Goal: Communication & Community: Answer question/provide support

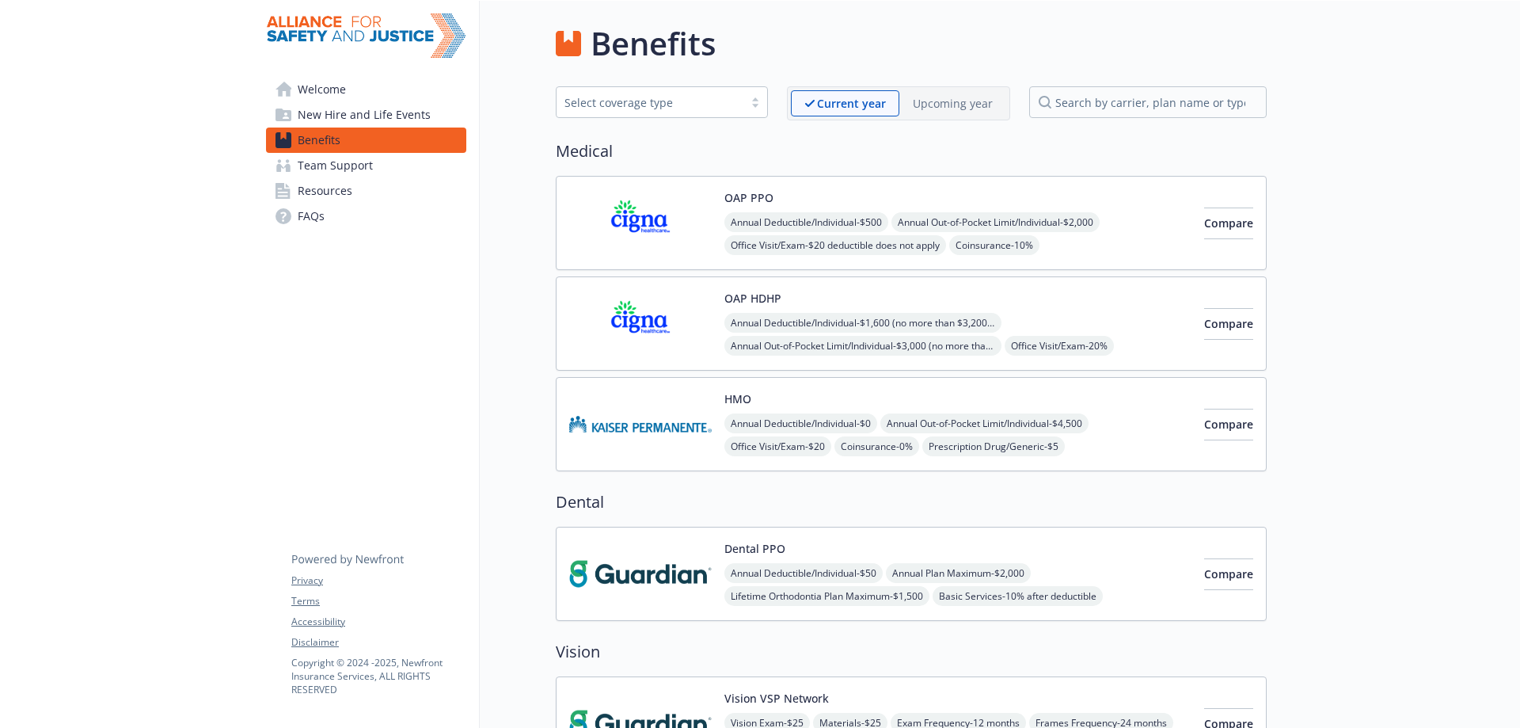
click at [863, 394] on div "HMO Annual Deductible/Individual - $0 Annual Out-of-Pocket Limit/Individual - $…" at bounding box center [957, 423] width 467 height 67
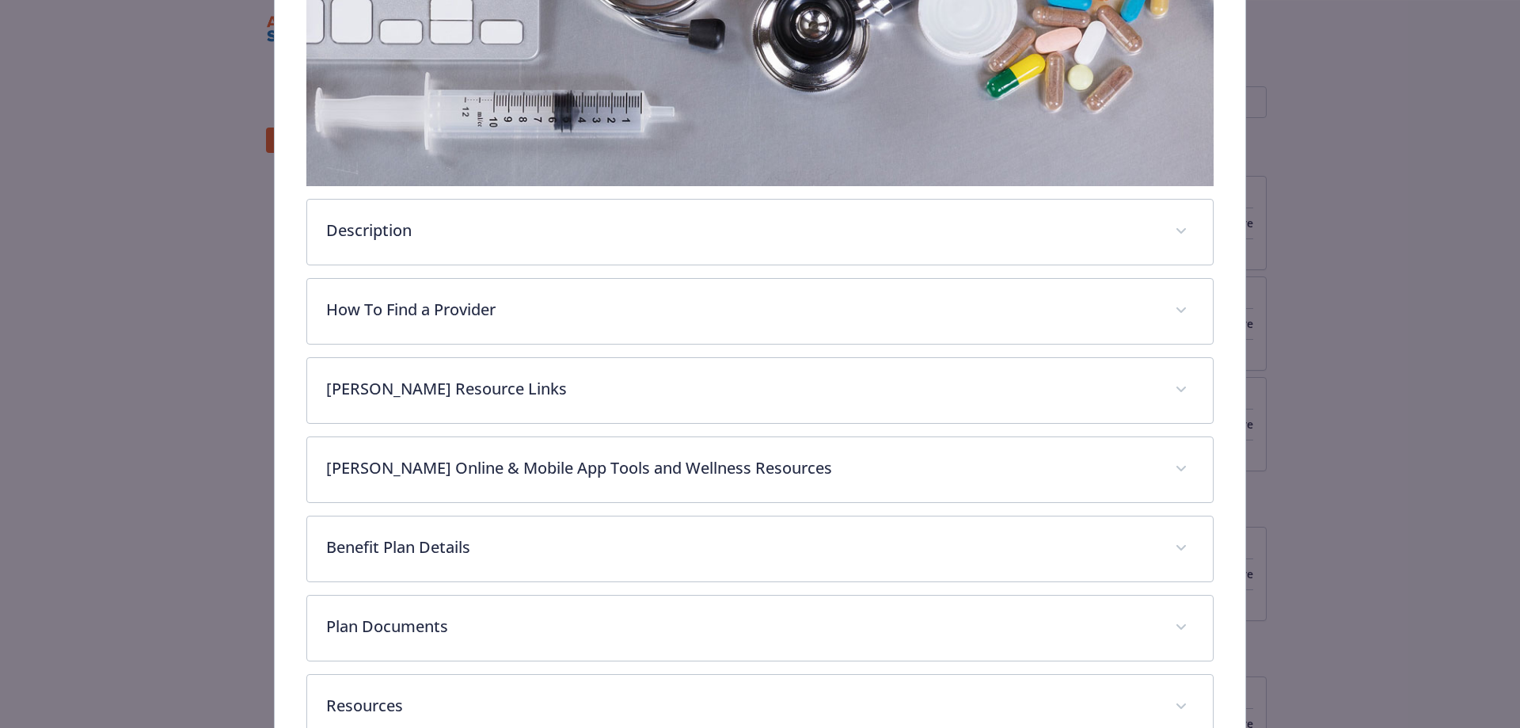
scroll to position [443, 0]
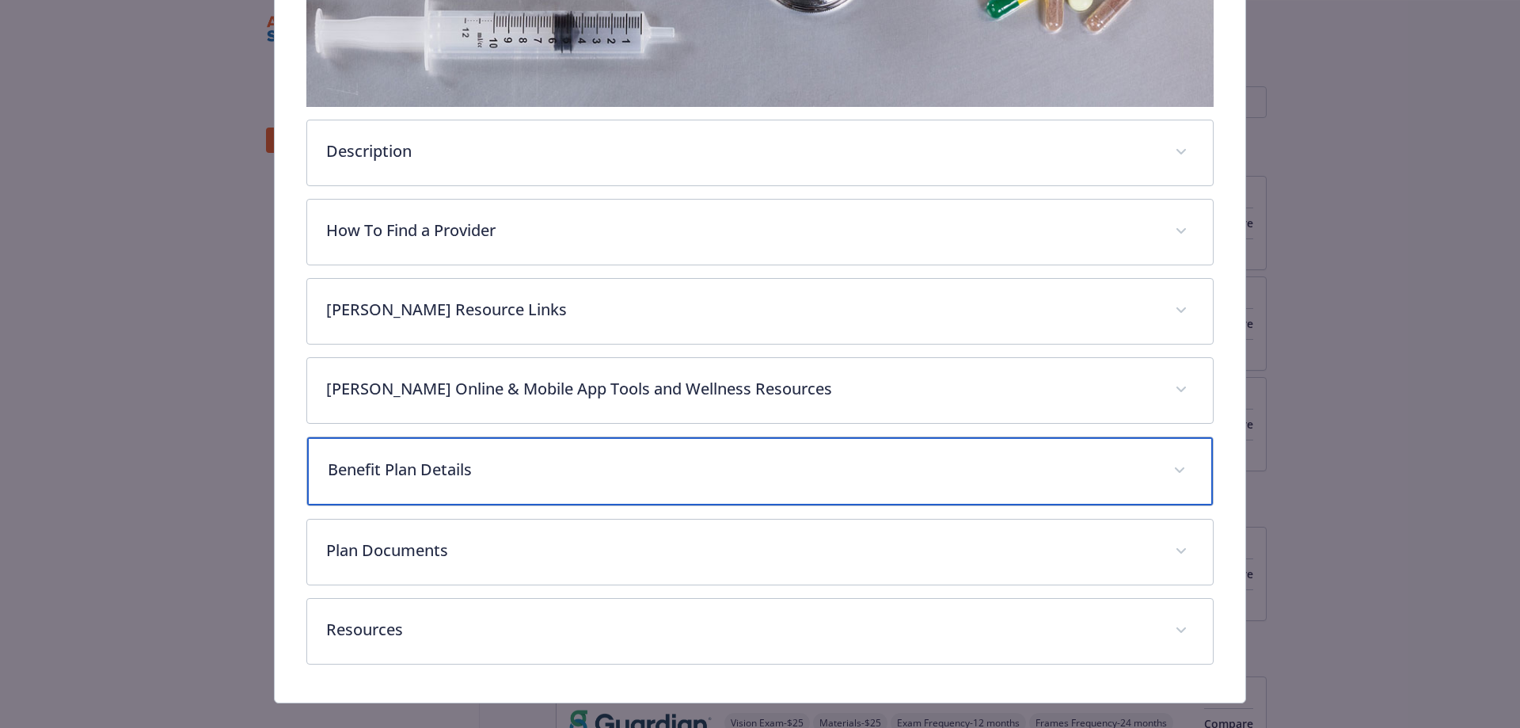
click at [602, 473] on p "Benefit Plan Details" at bounding box center [741, 470] width 827 height 24
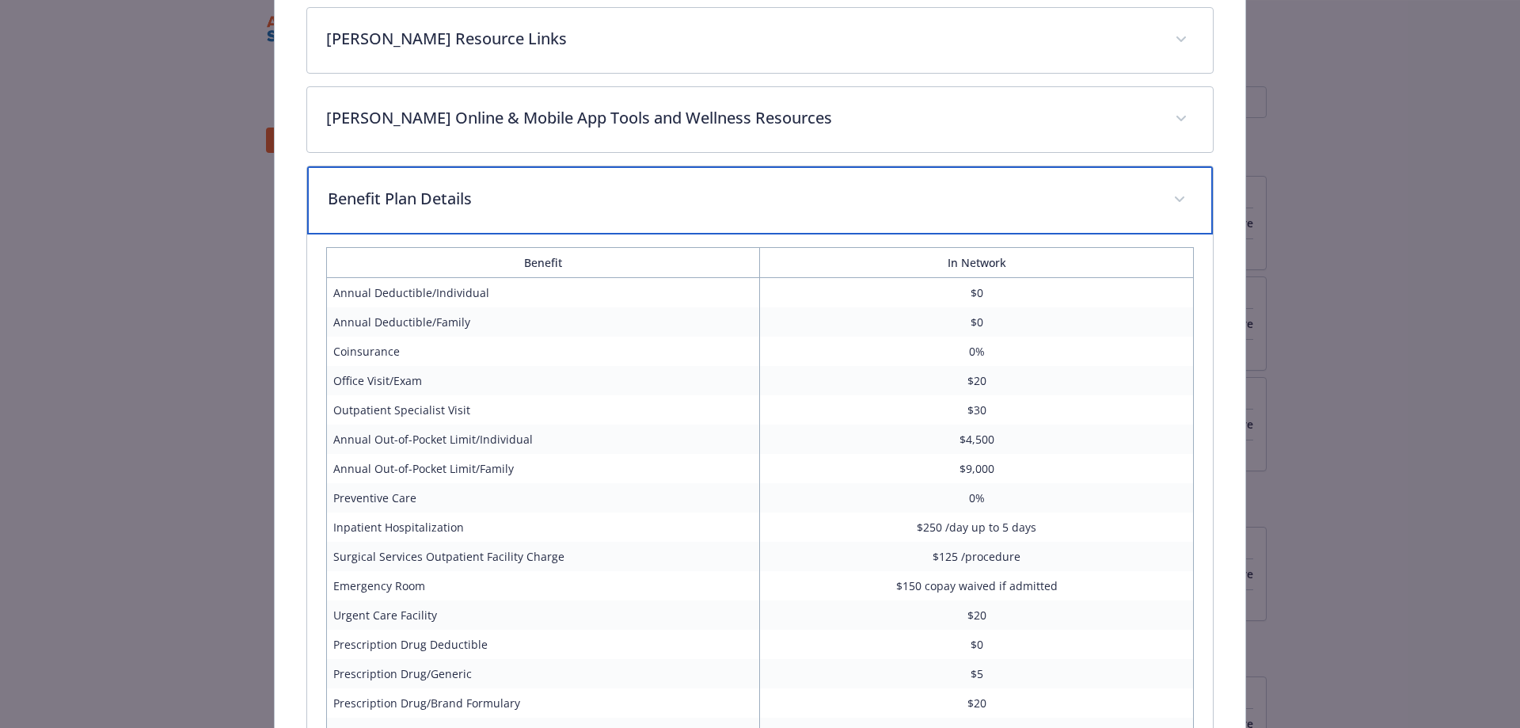
scroll to position [713, 0]
click at [656, 198] on p "Benefit Plan Details" at bounding box center [741, 200] width 827 height 24
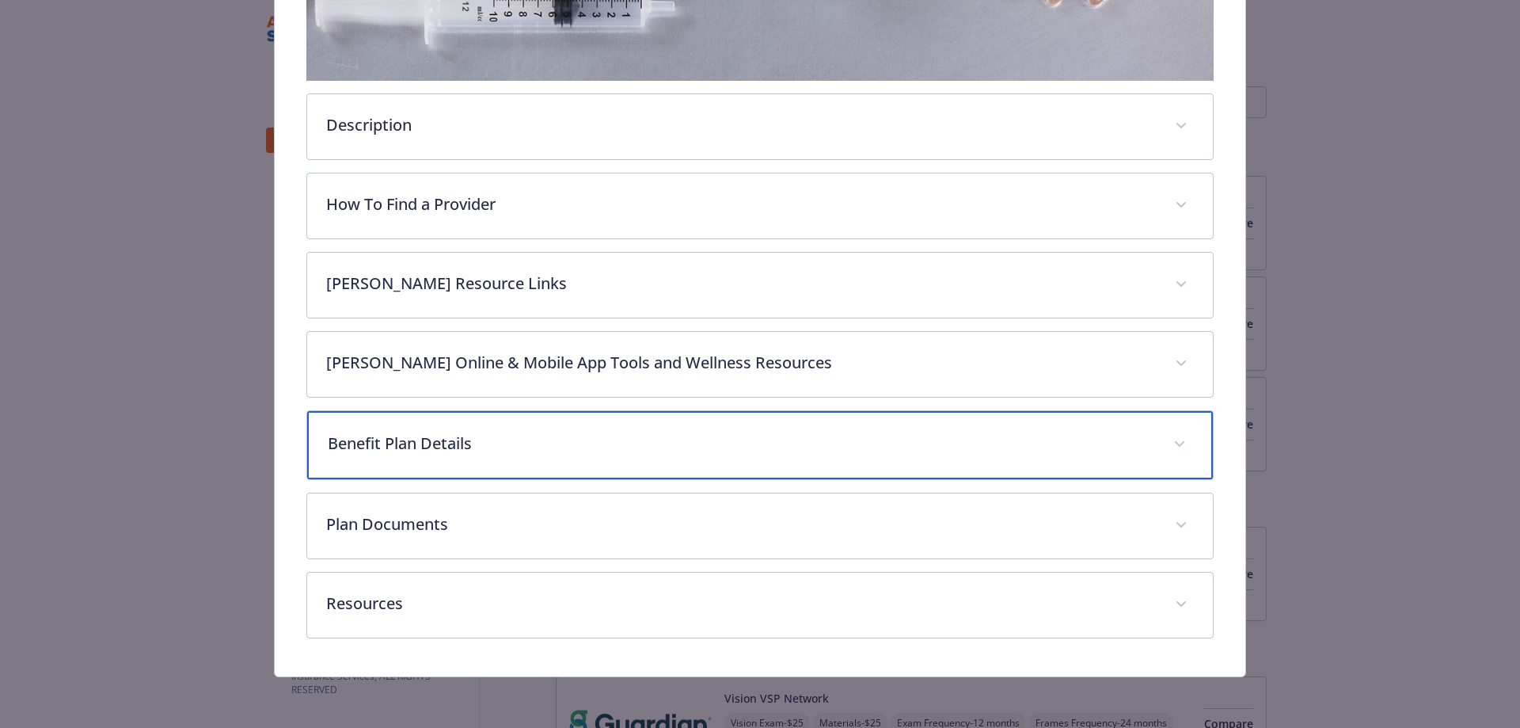
scroll to position [467, 0]
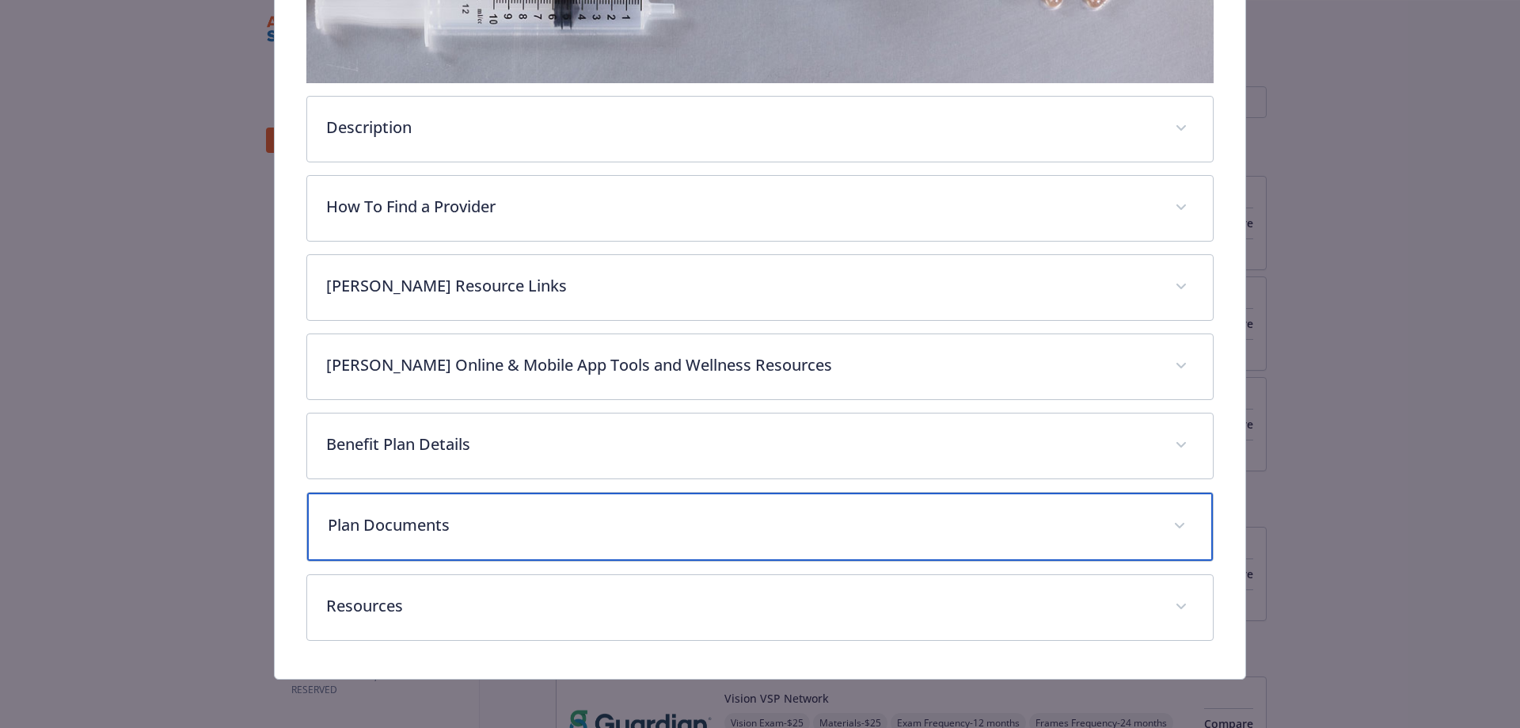
click at [546, 518] on p "Plan Documents" at bounding box center [741, 525] width 827 height 24
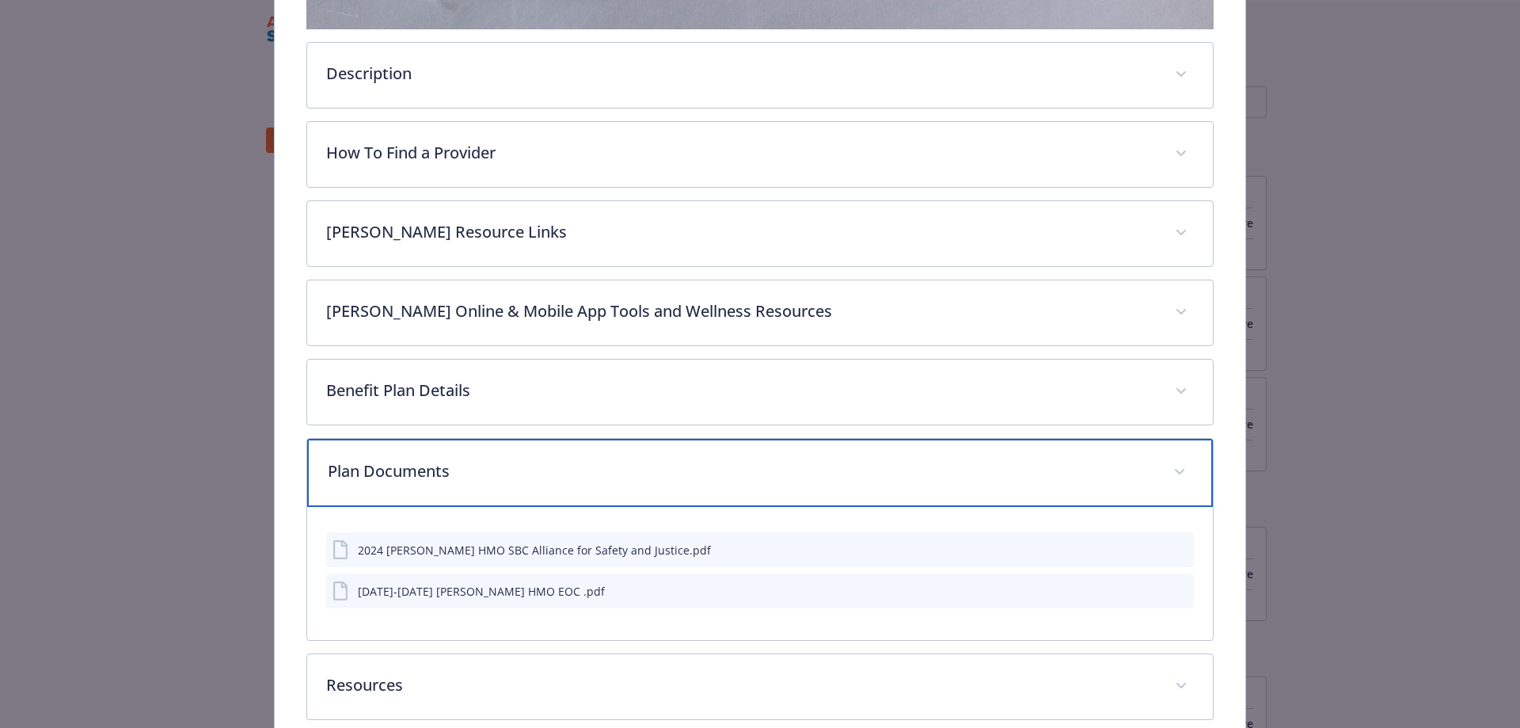
click at [549, 466] on p "Plan Documents" at bounding box center [741, 471] width 827 height 24
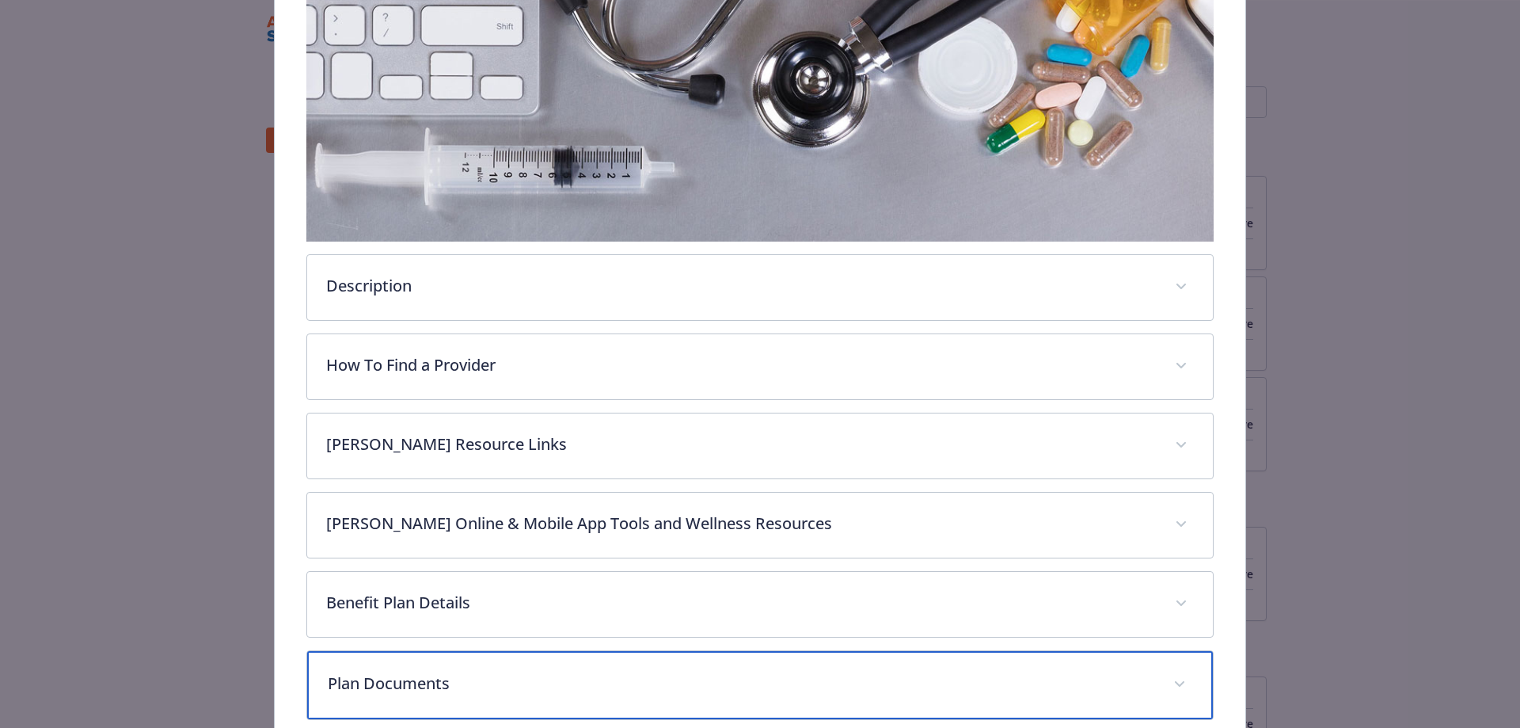
scroll to position [0, 0]
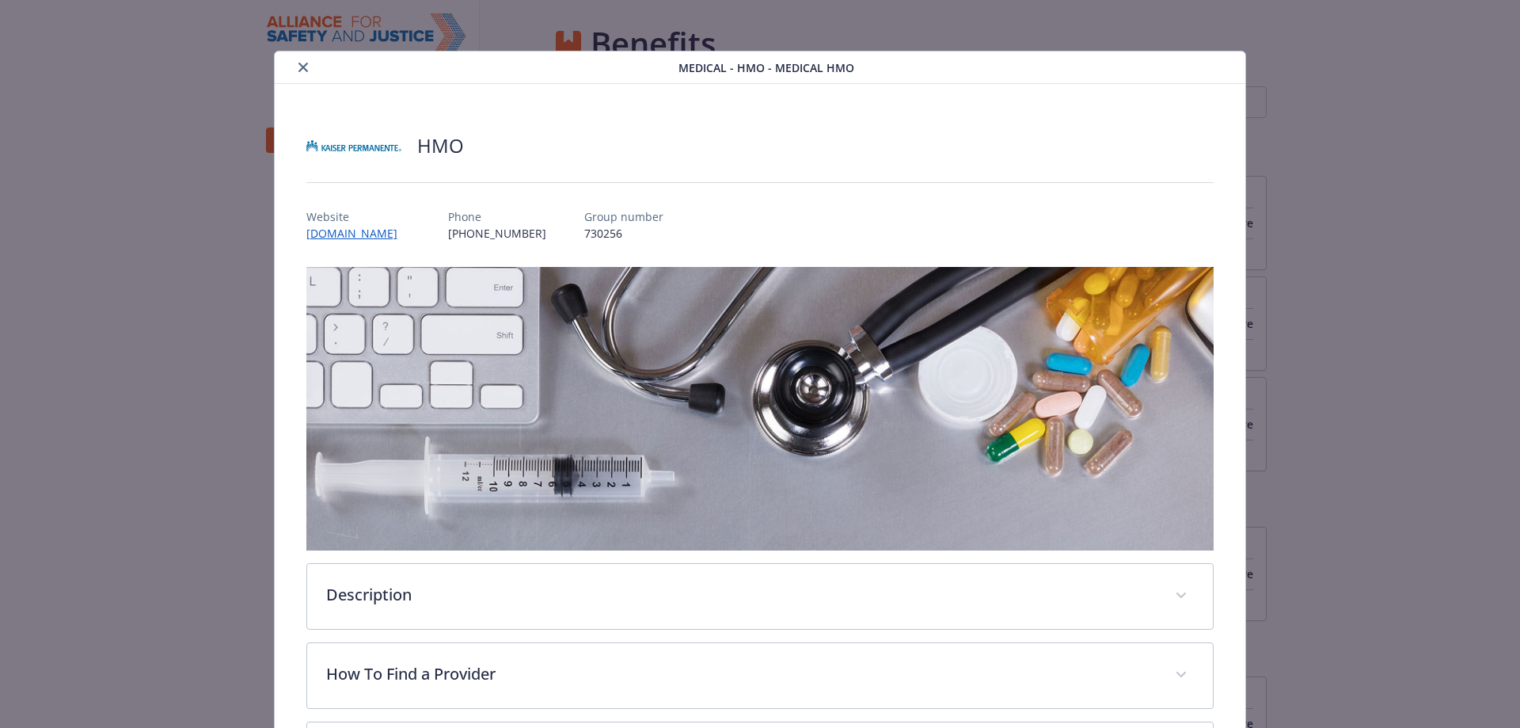
click at [303, 64] on icon "close" at bounding box center [303, 68] width 10 height 10
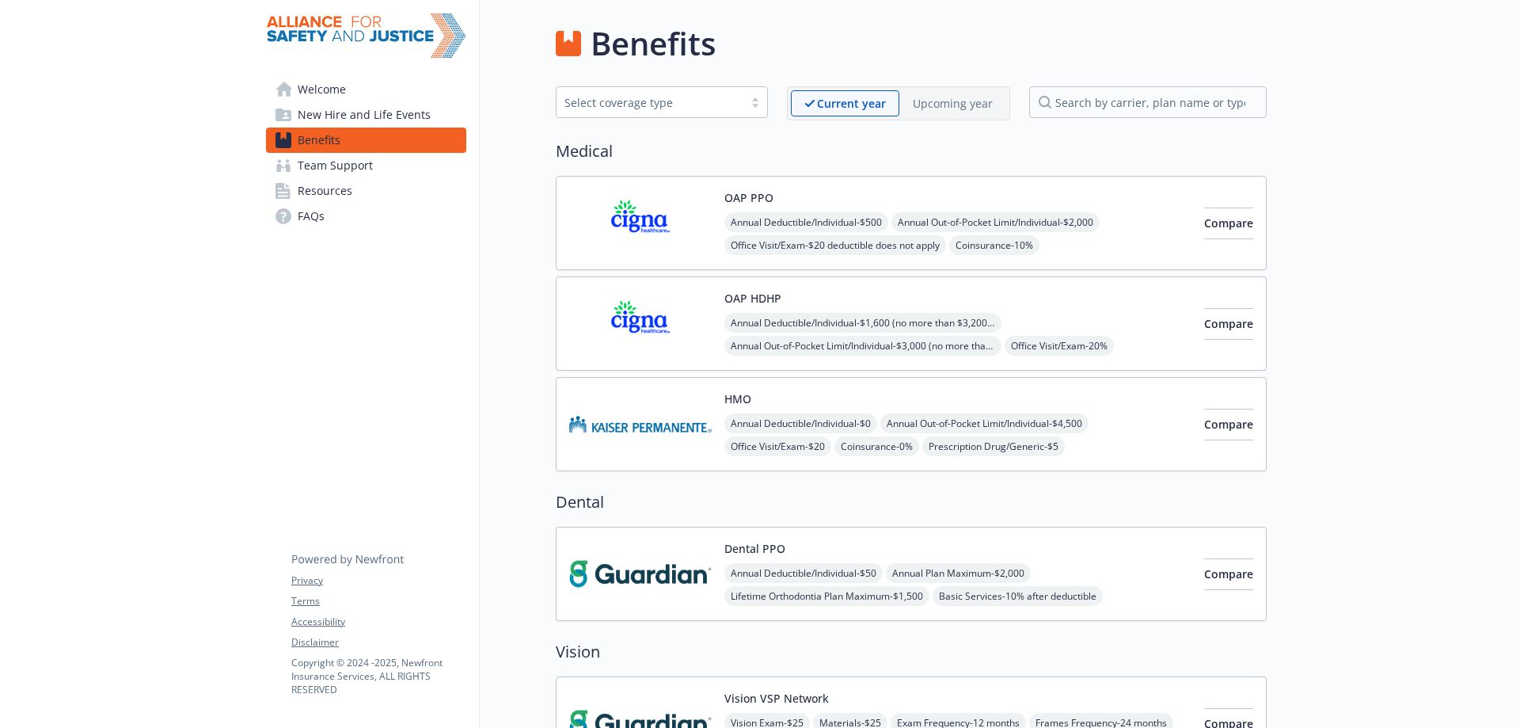
click at [796, 229] on span "Annual Deductible/Individual - $500" at bounding box center [806, 222] width 164 height 20
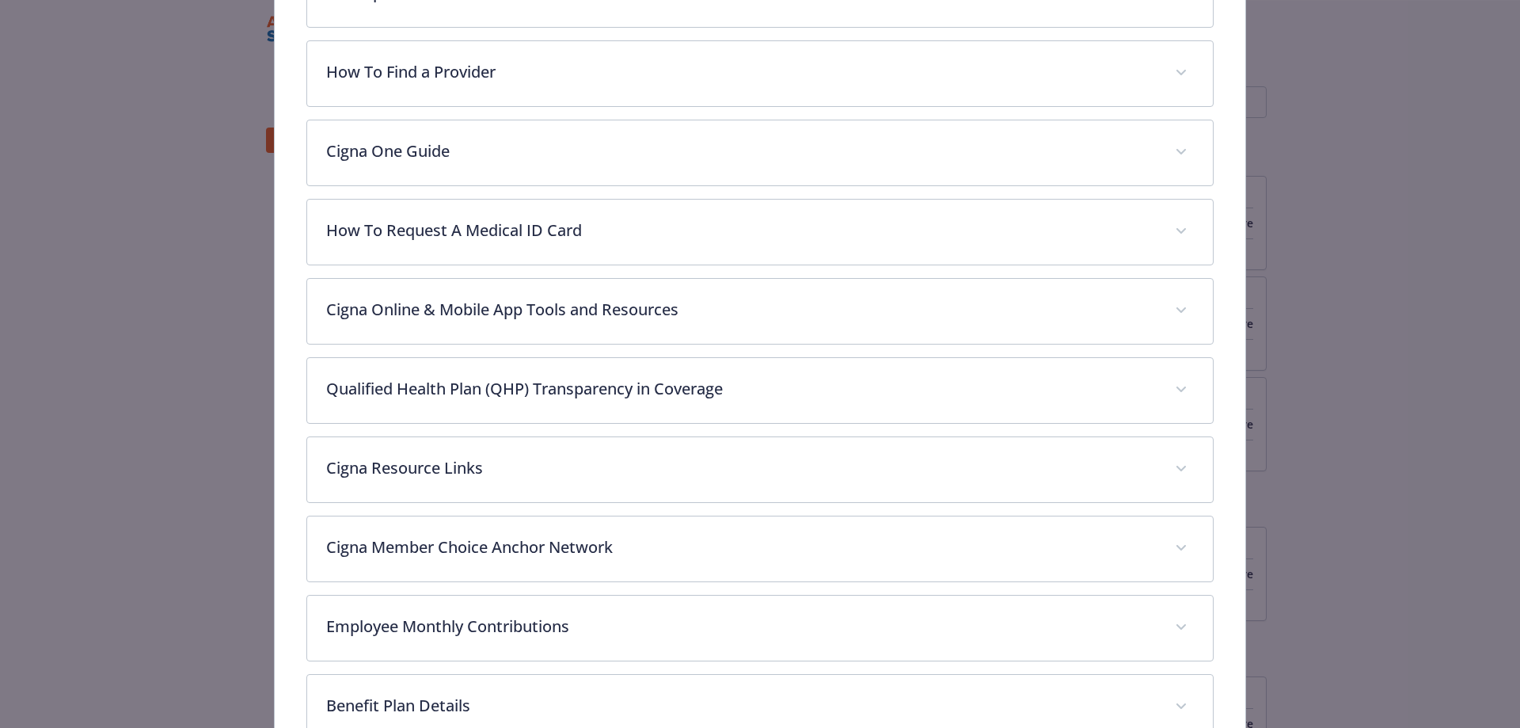
scroll to position [681, 0]
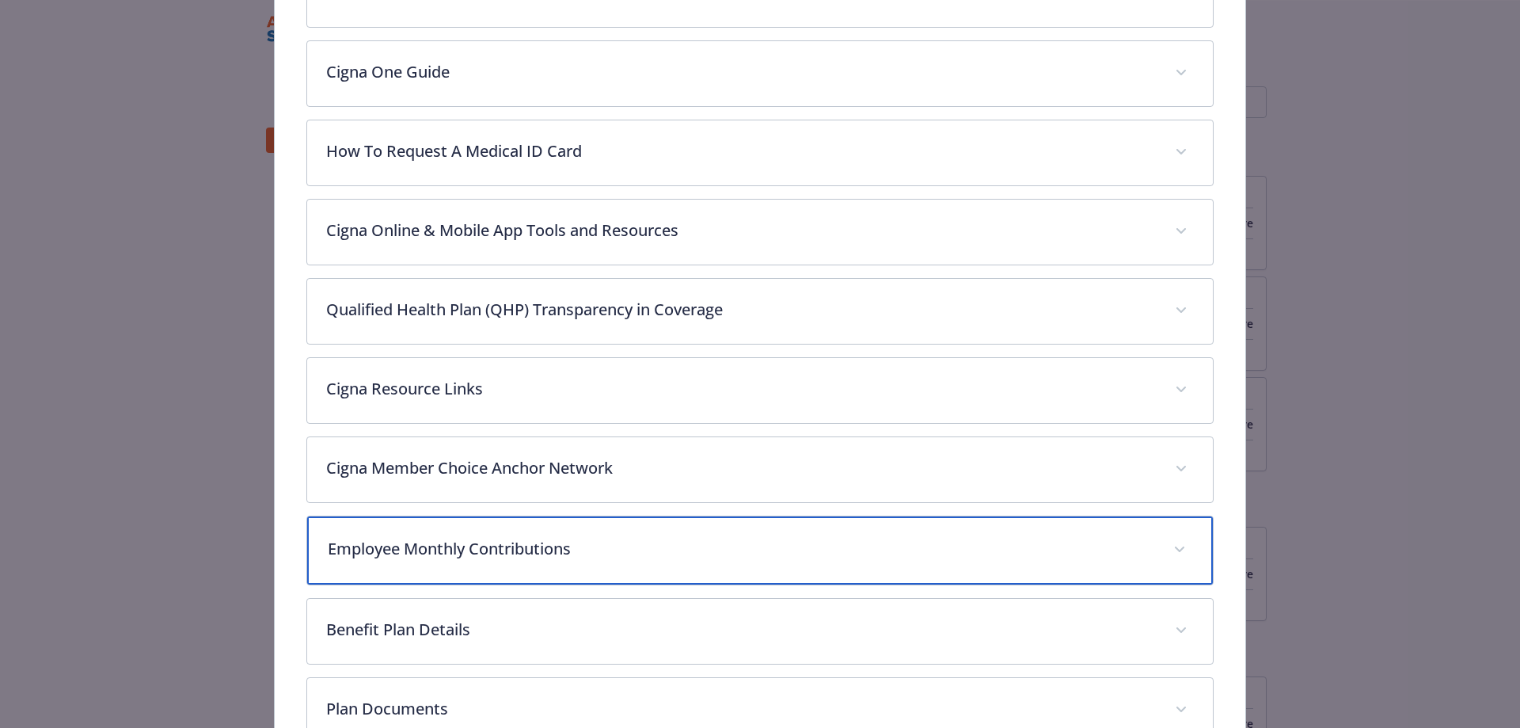
click at [648, 533] on div "Employee Monthly Contributions" at bounding box center [760, 550] width 907 height 68
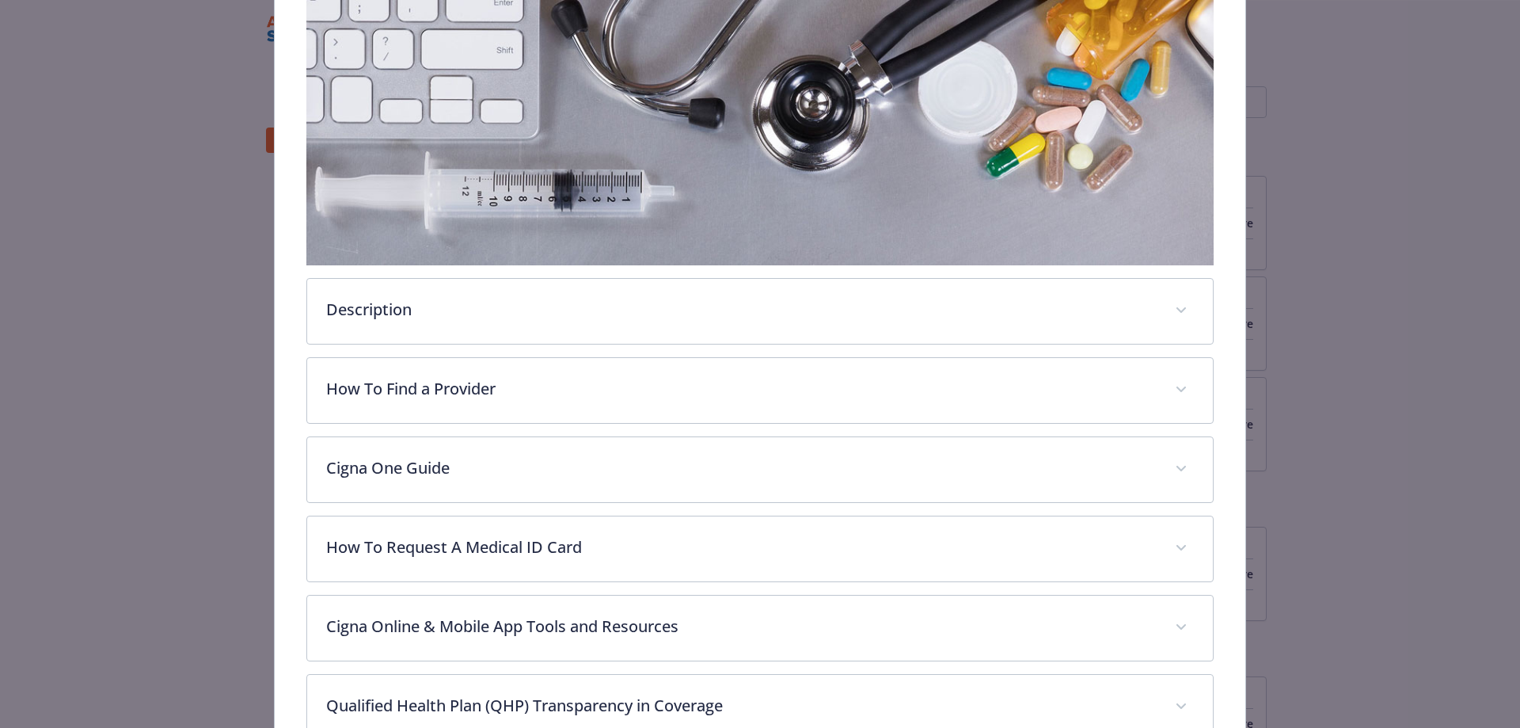
scroll to position [0, 0]
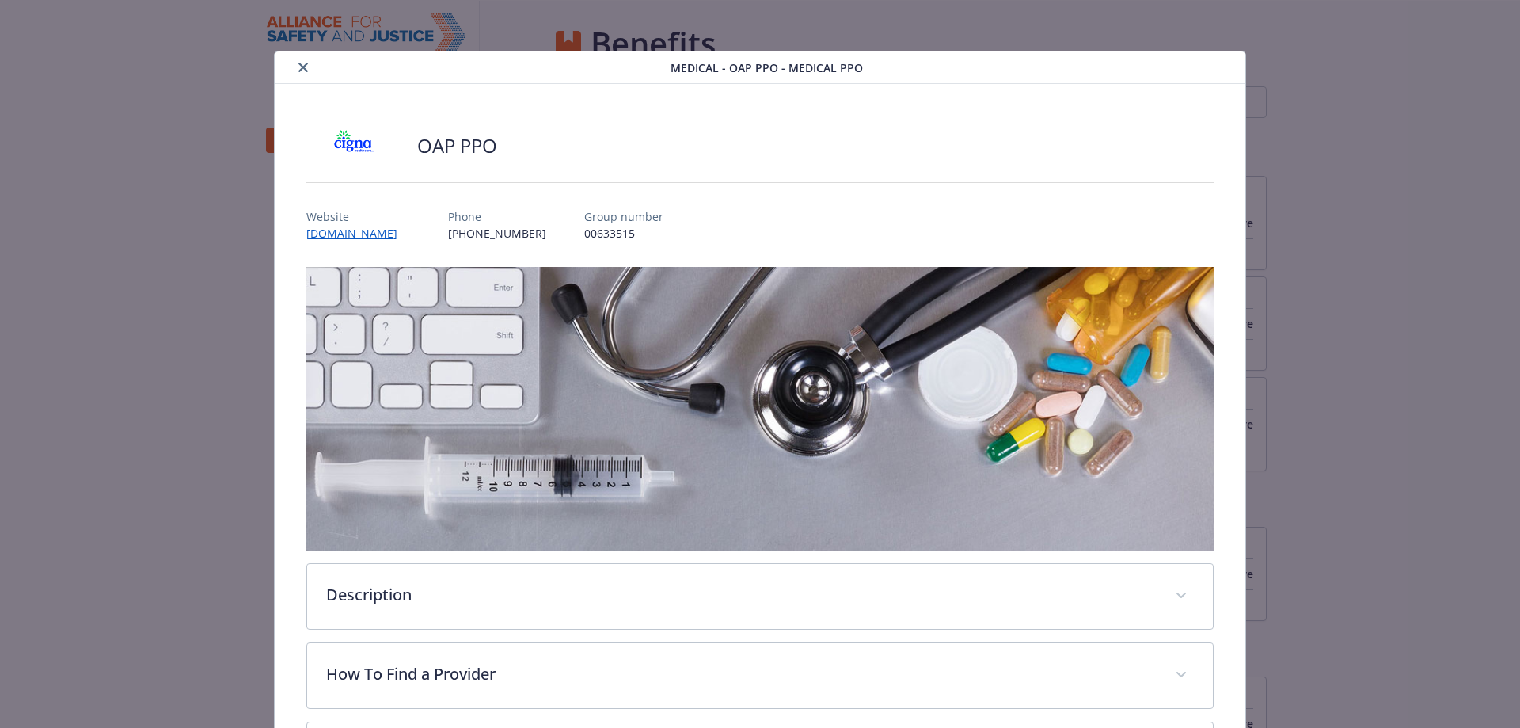
click at [303, 64] on icon "close" at bounding box center [303, 68] width 10 height 10
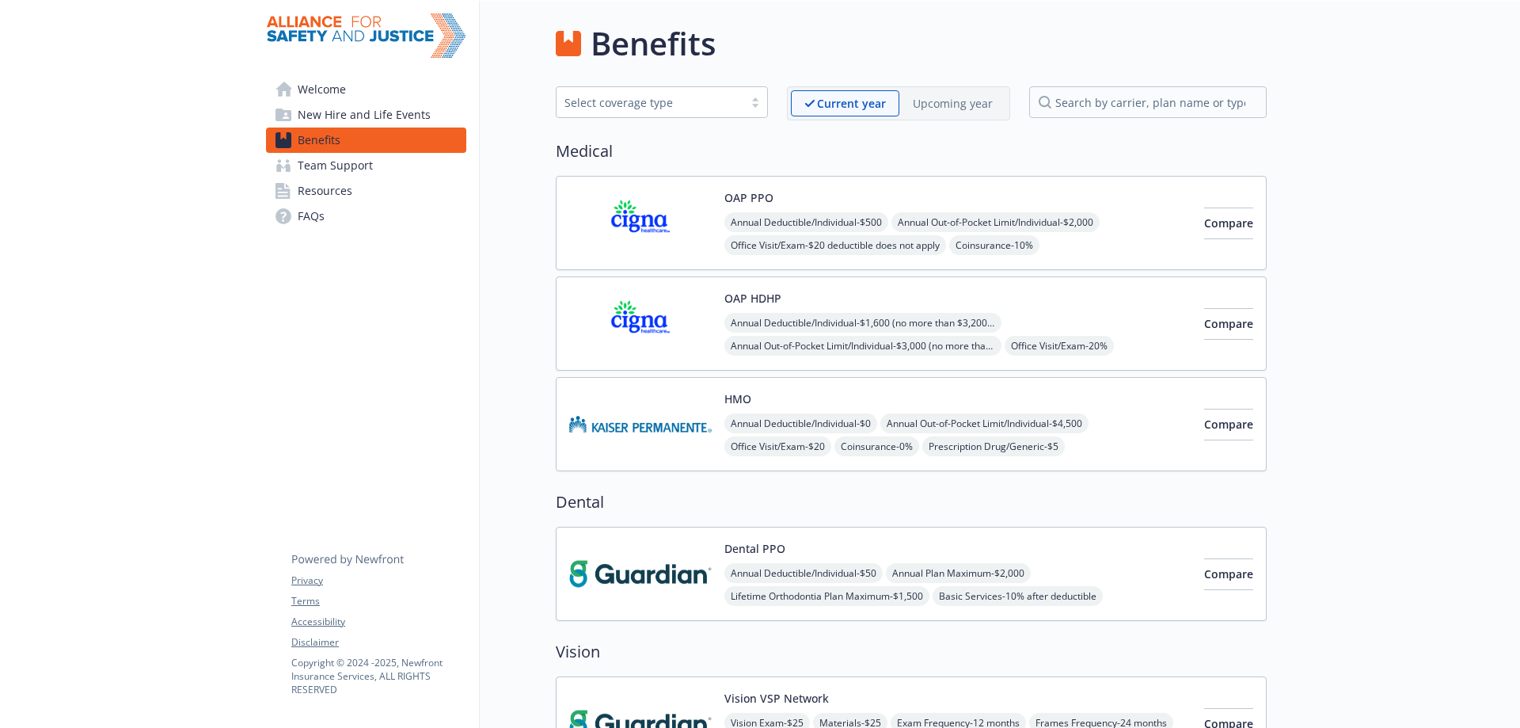
click at [797, 427] on span "Annual Deductible/Individual - $0" at bounding box center [800, 423] width 153 height 20
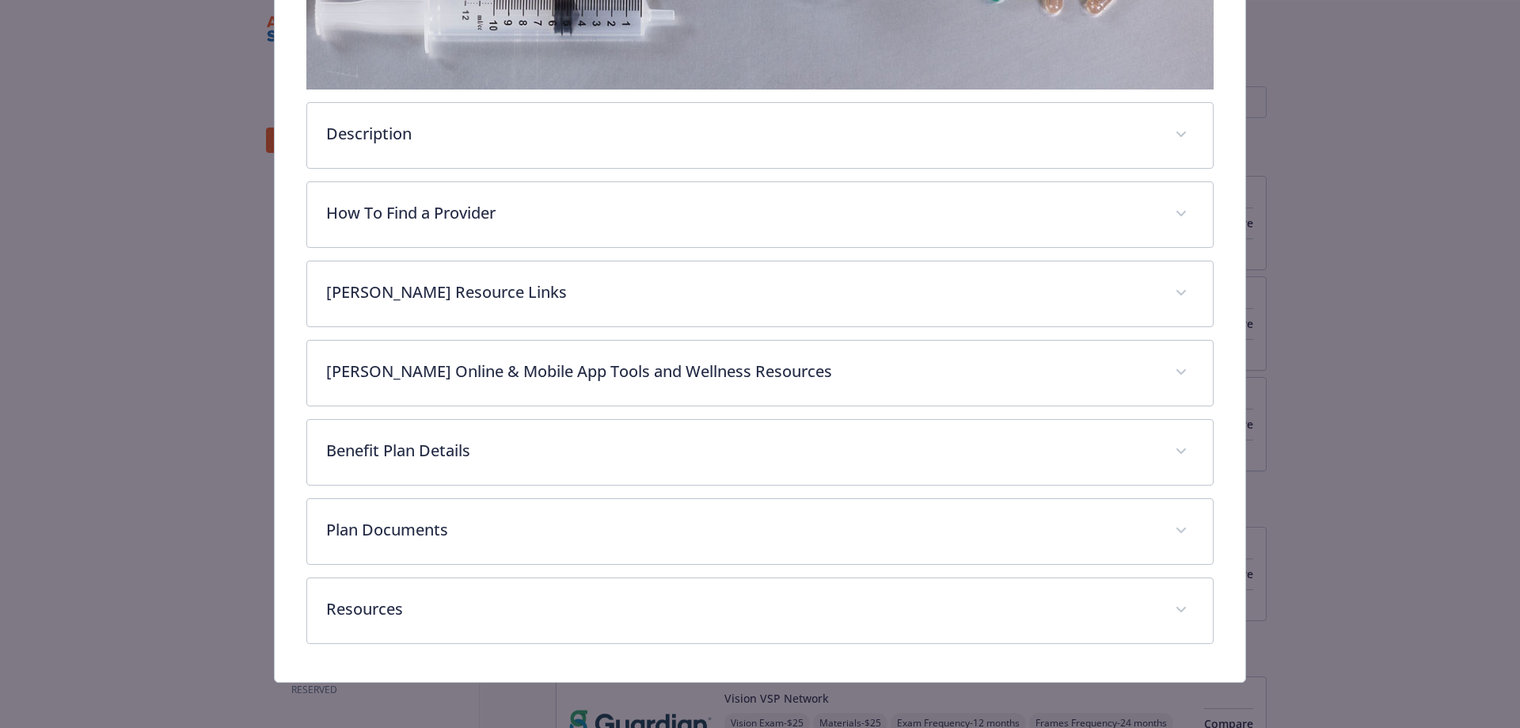
scroll to position [464, 0]
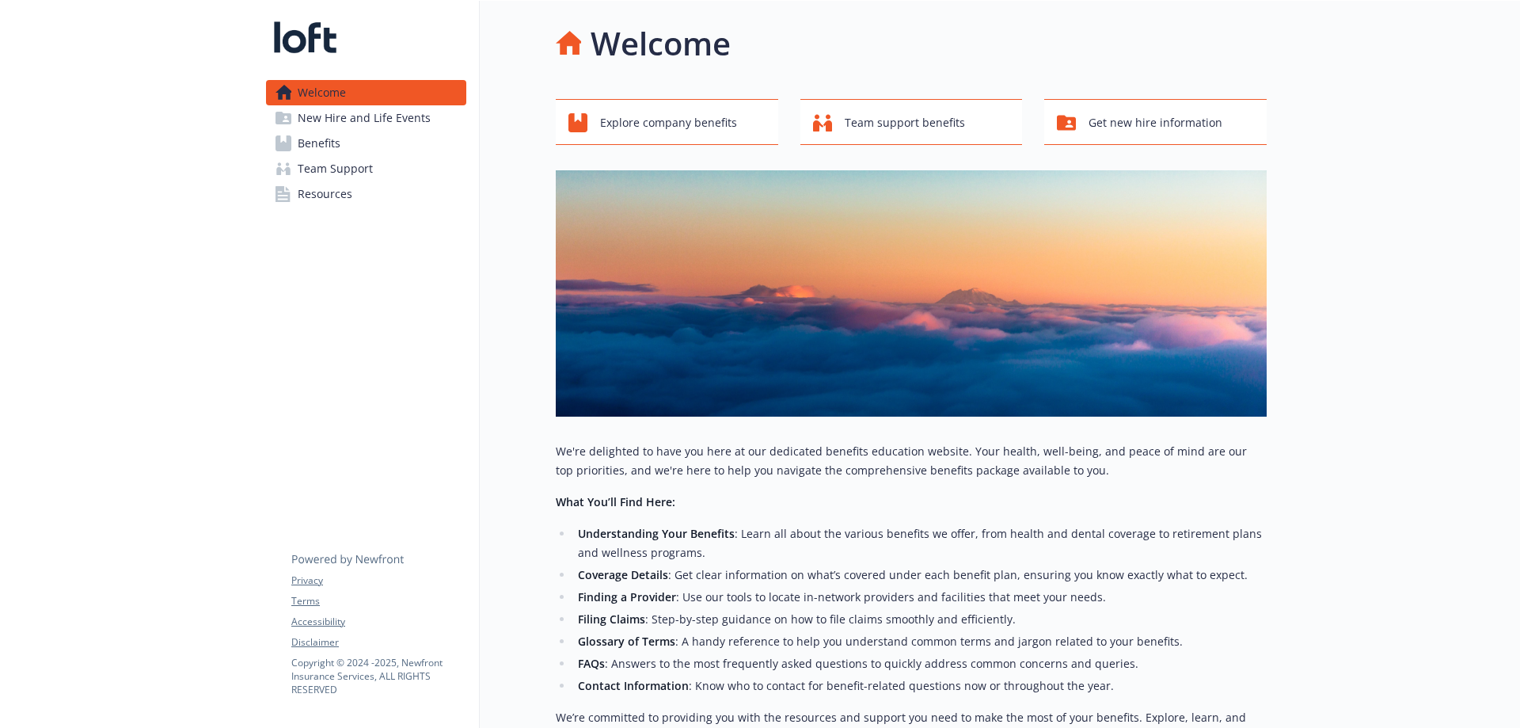
click at [348, 150] on link "Benefits" at bounding box center [366, 143] width 200 height 25
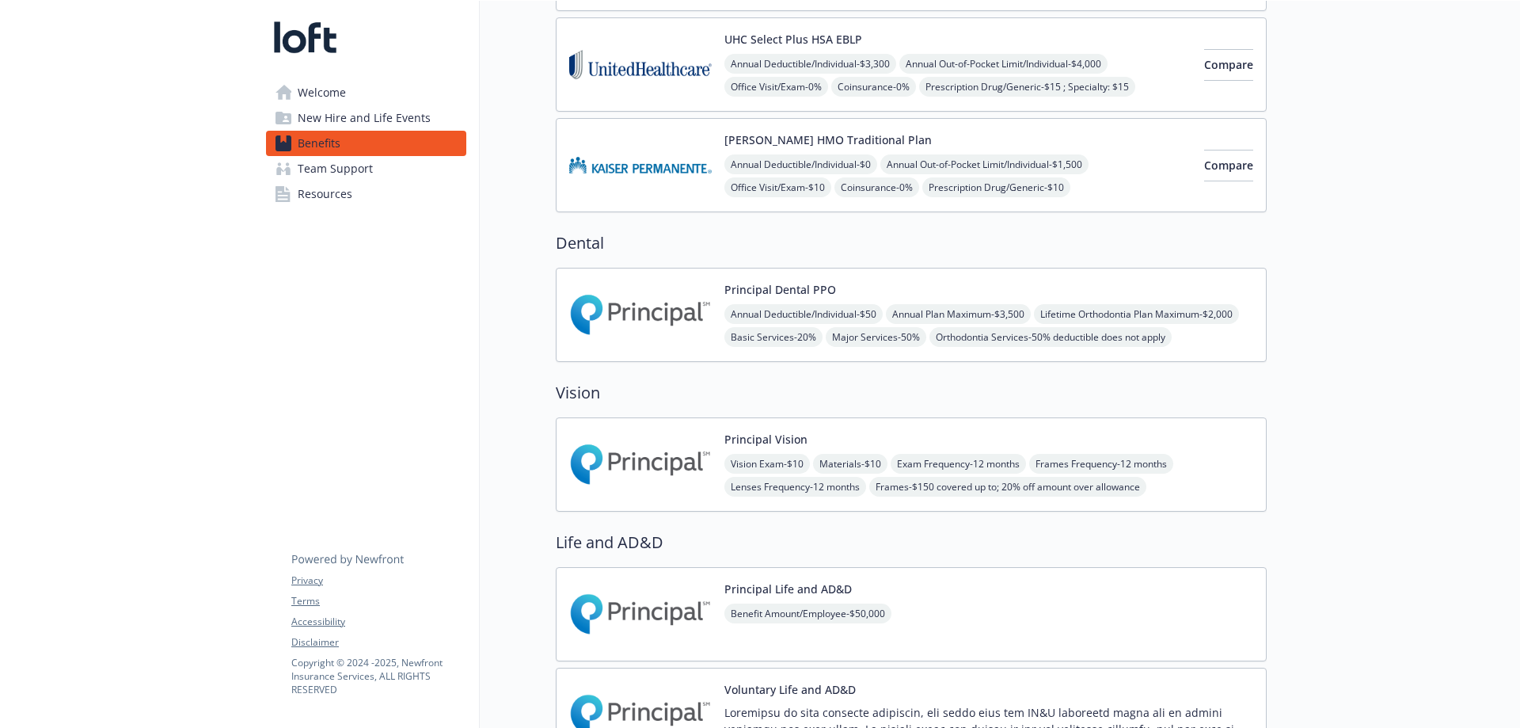
scroll to position [396, 0]
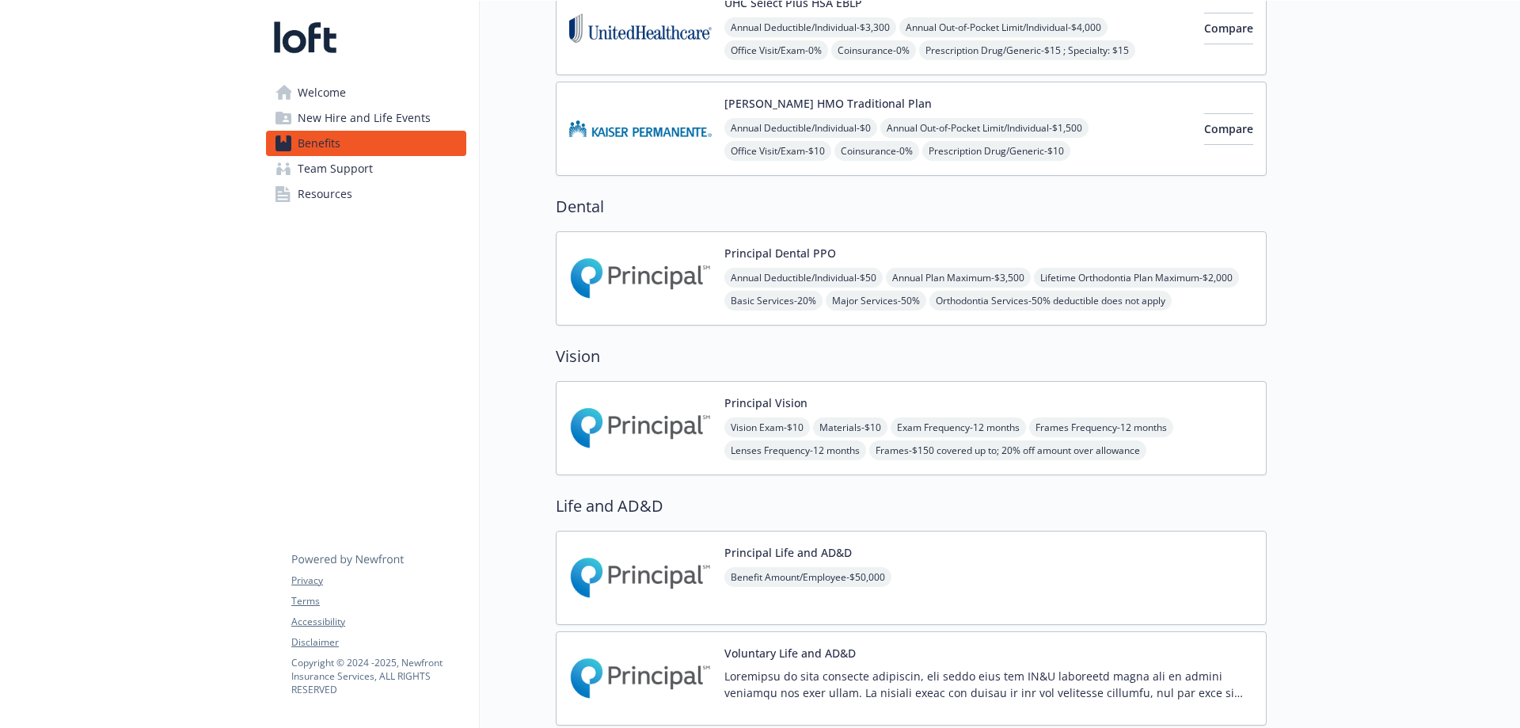
click at [879, 394] on div "Principal Vision Vision Exam - $10 Materials - $10 Exam Frequency - 12 months F…" at bounding box center [911, 428] width 711 height 94
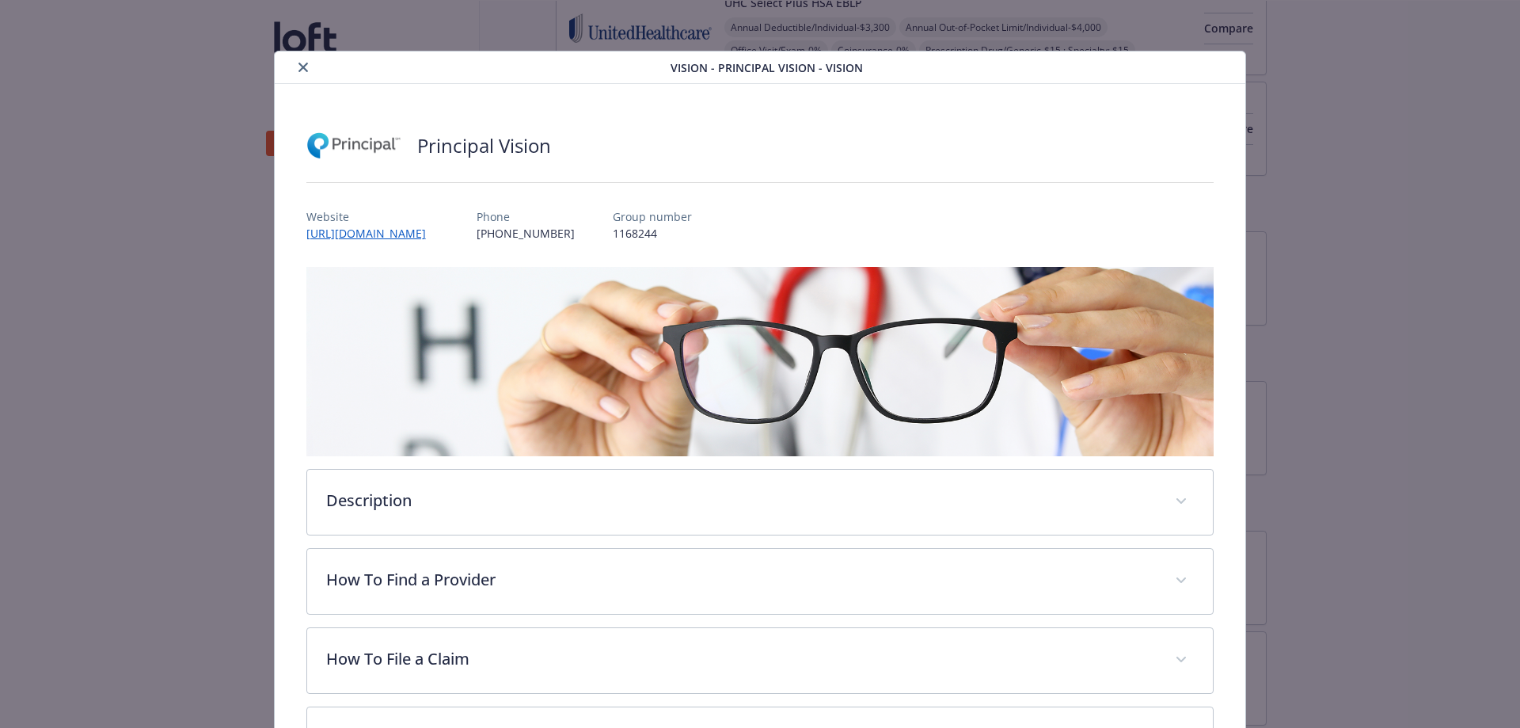
scroll to position [48, 0]
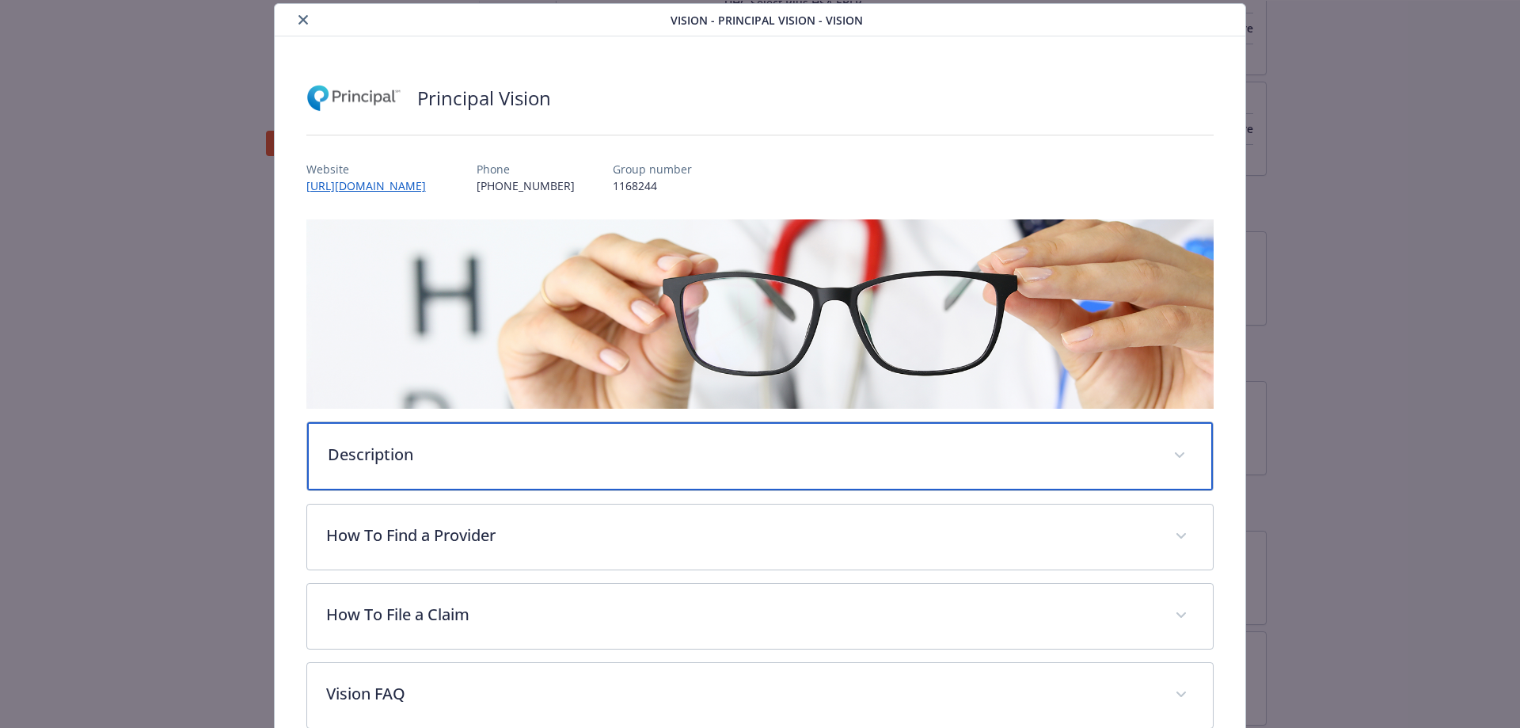
click at [631, 477] on div "Description" at bounding box center [760, 456] width 907 height 68
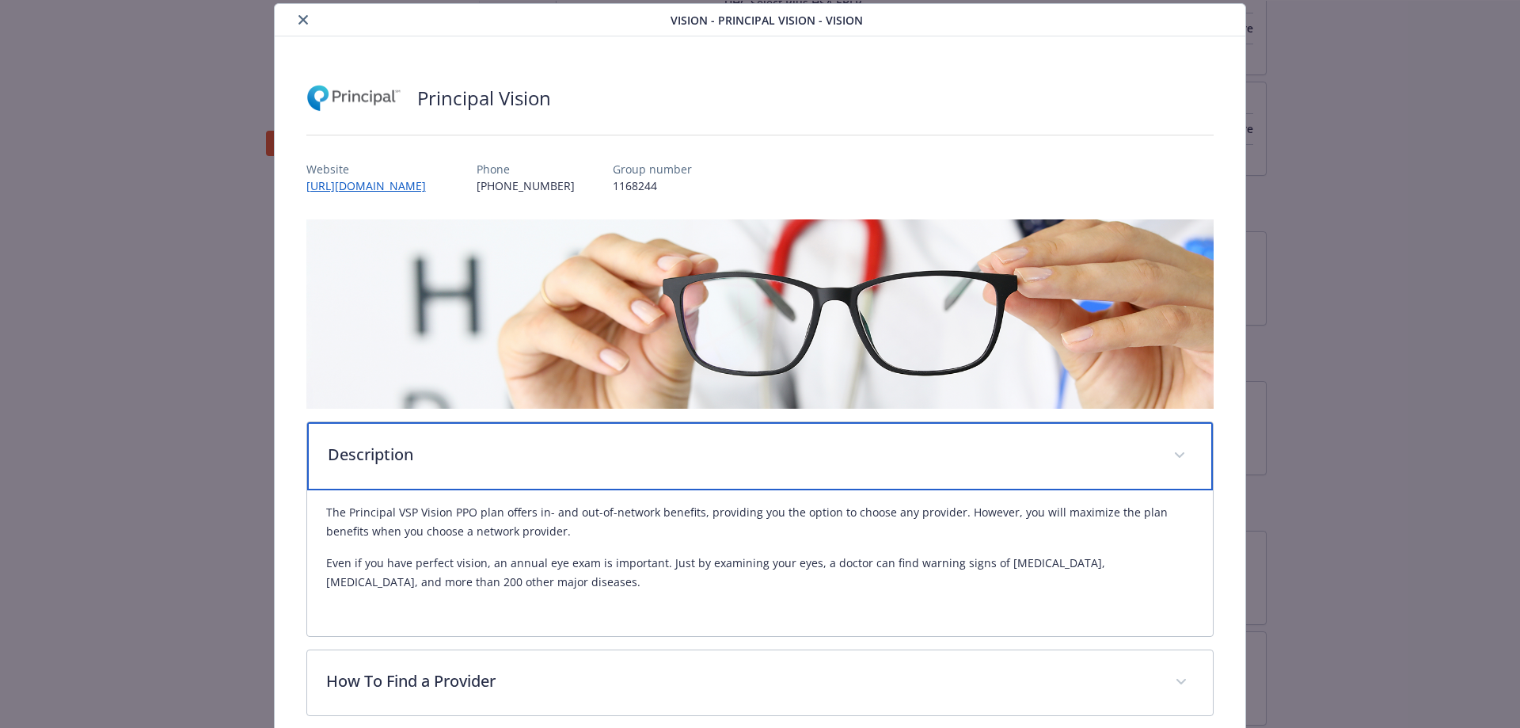
scroll to position [285, 0]
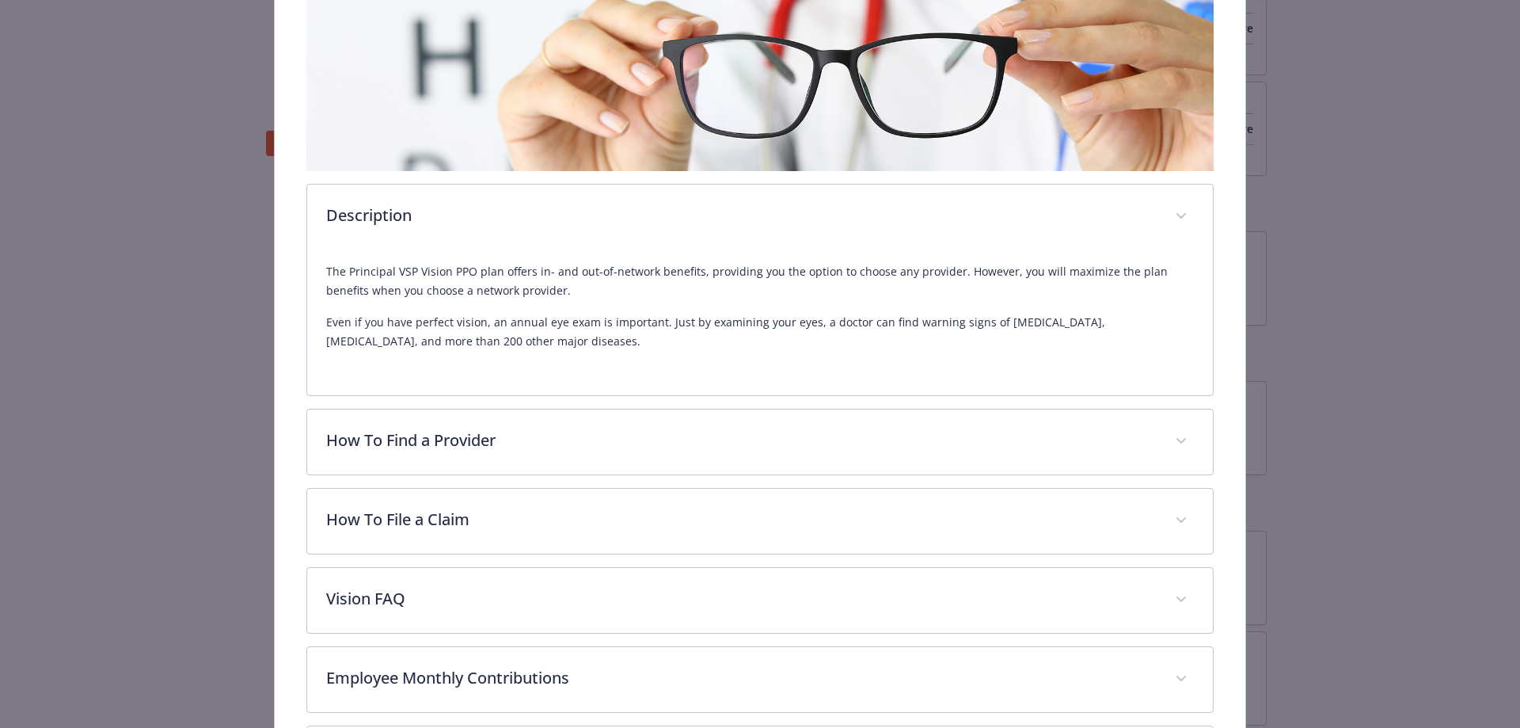
click at [631, 477] on div "Description The Principal VSP Vision PPO plan offers in- and out-of-network ben…" at bounding box center [760, 466] width 908 height 968
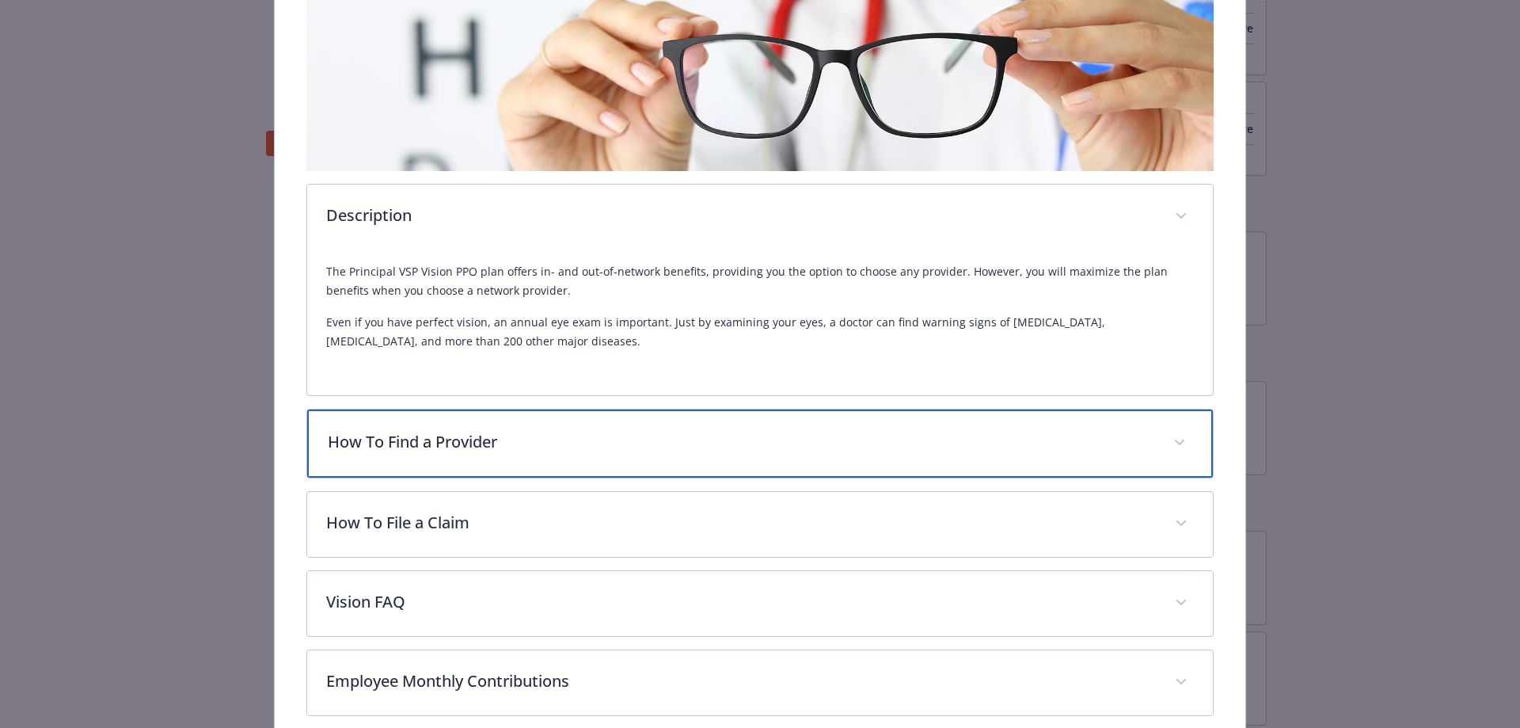
click at [632, 444] on p "How To Find a Provider" at bounding box center [741, 442] width 827 height 24
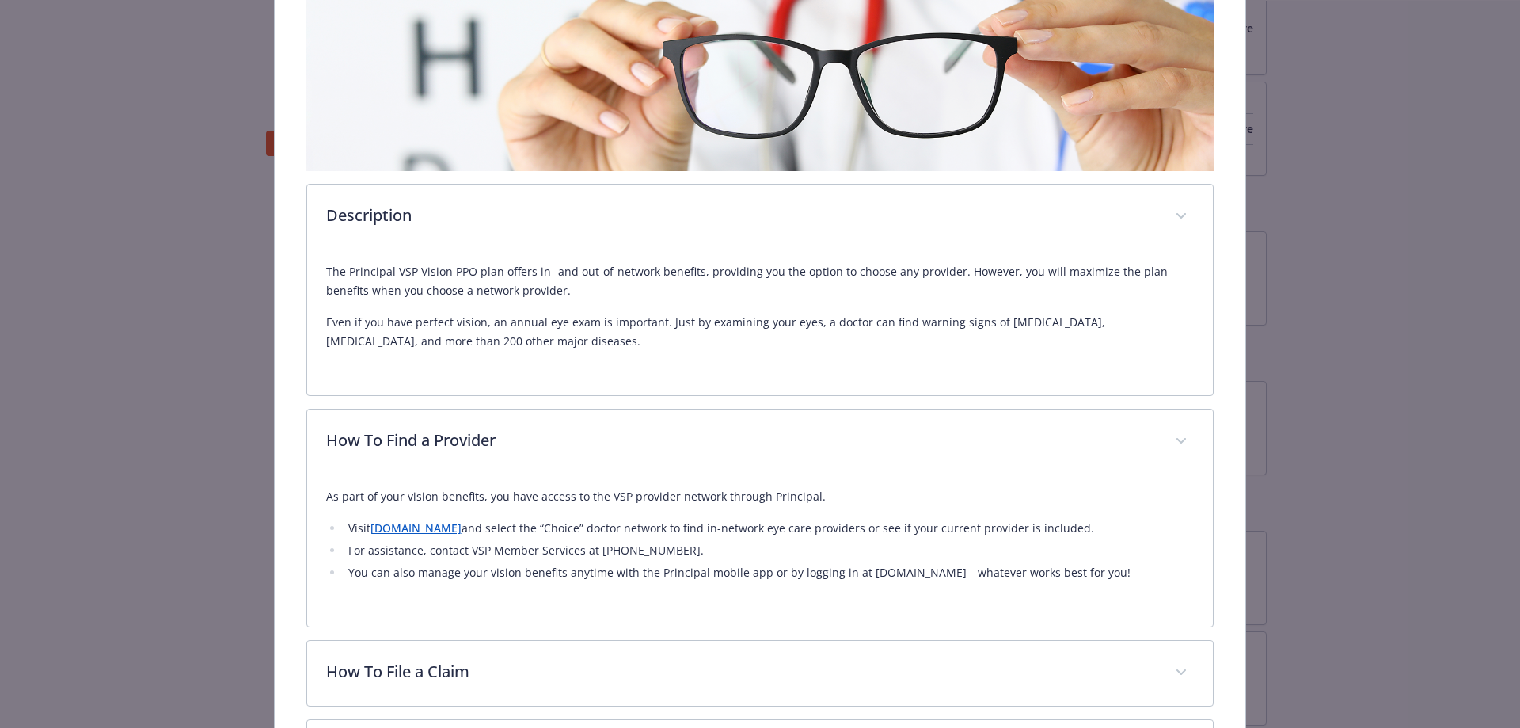
scroll to position [0, 0]
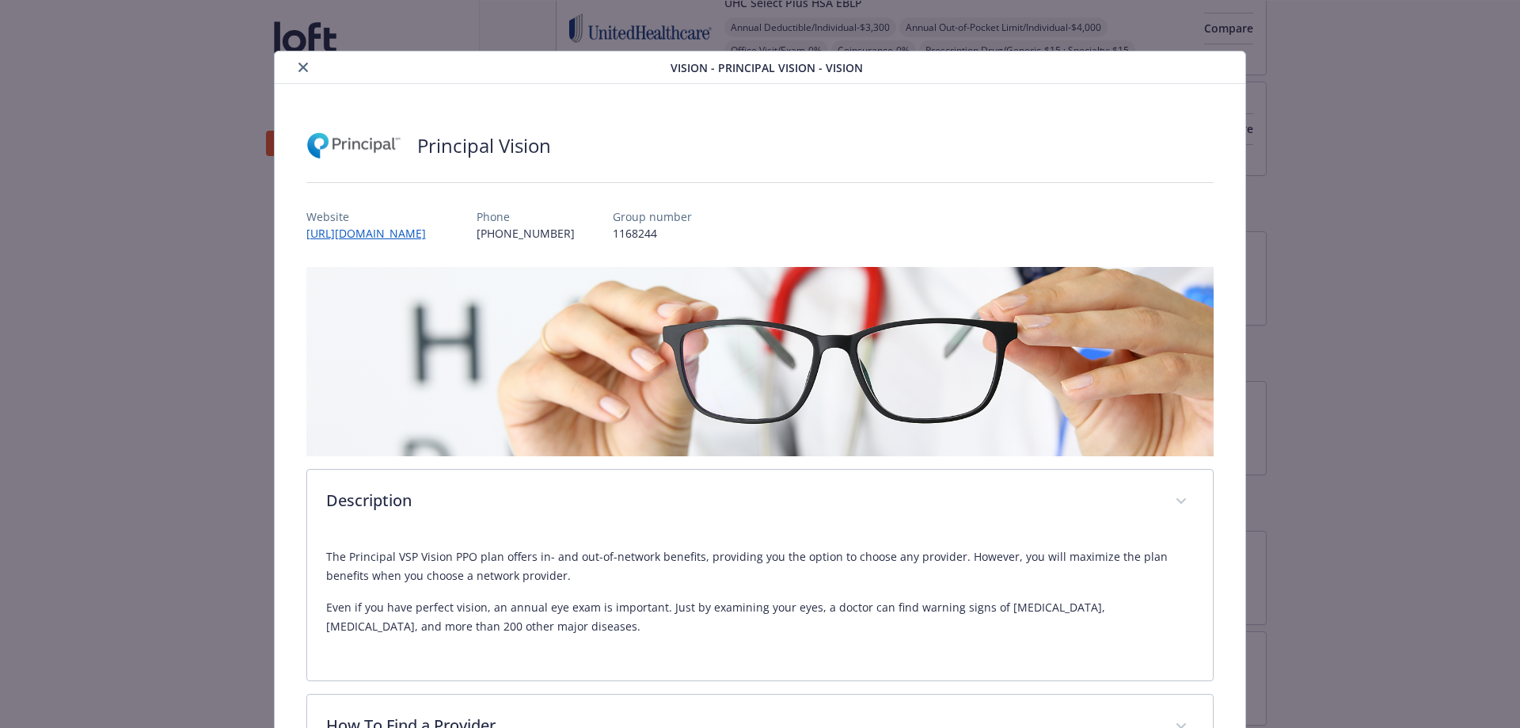
drag, startPoint x: 300, startPoint y: 66, endPoint x: 353, endPoint y: 136, distance: 88.2
click at [300, 66] on icon "close" at bounding box center [303, 68] width 10 height 10
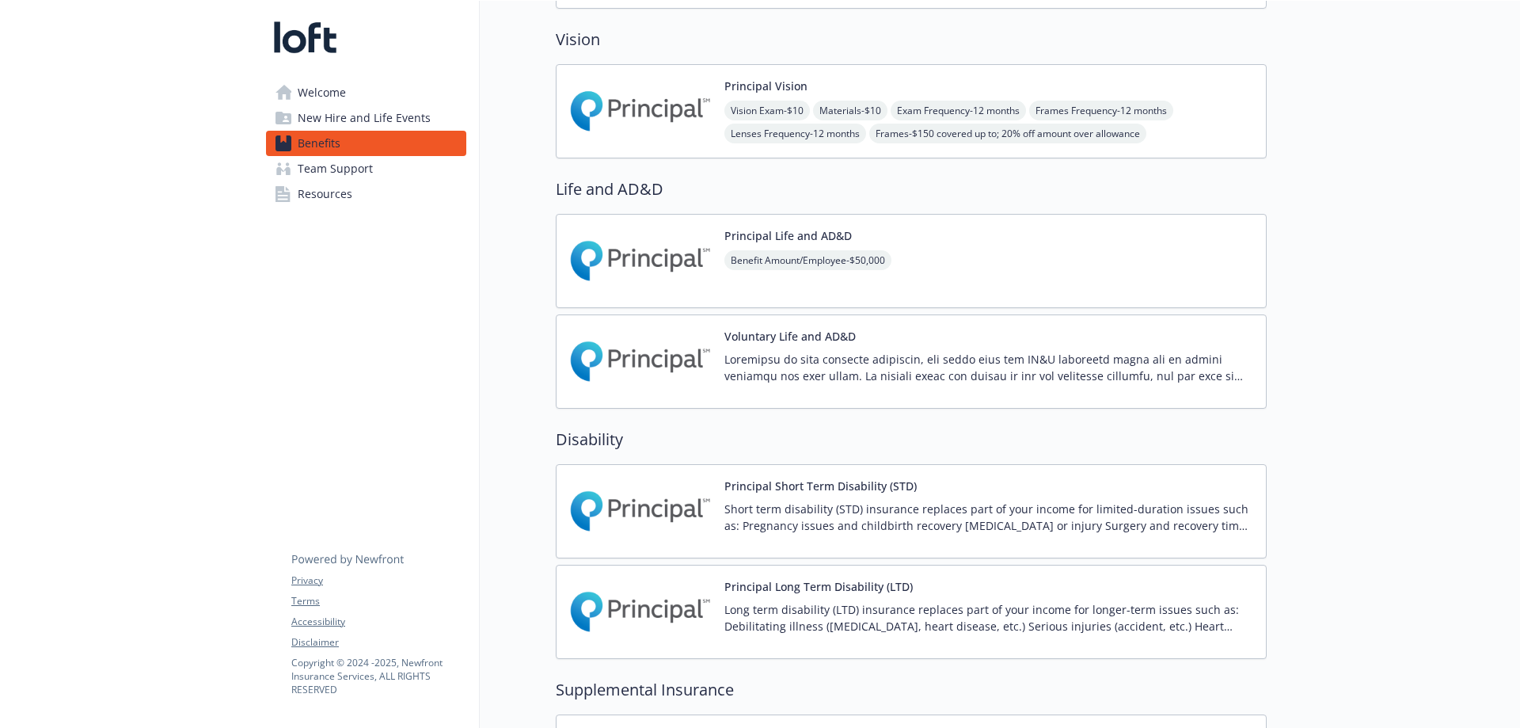
scroll to position [792, 0]
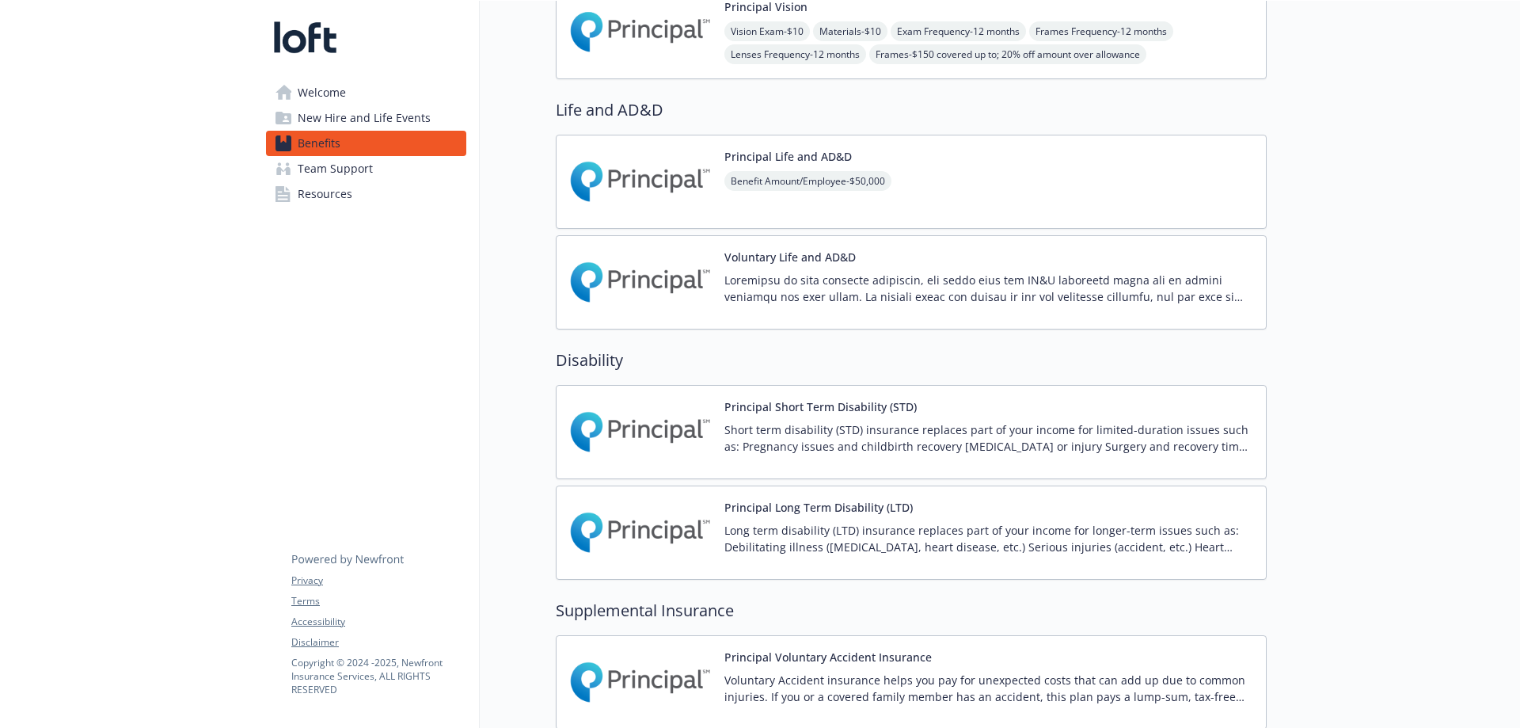
click at [846, 208] on div "Benefit Amount/Employee - $50,000" at bounding box center [807, 193] width 167 height 44
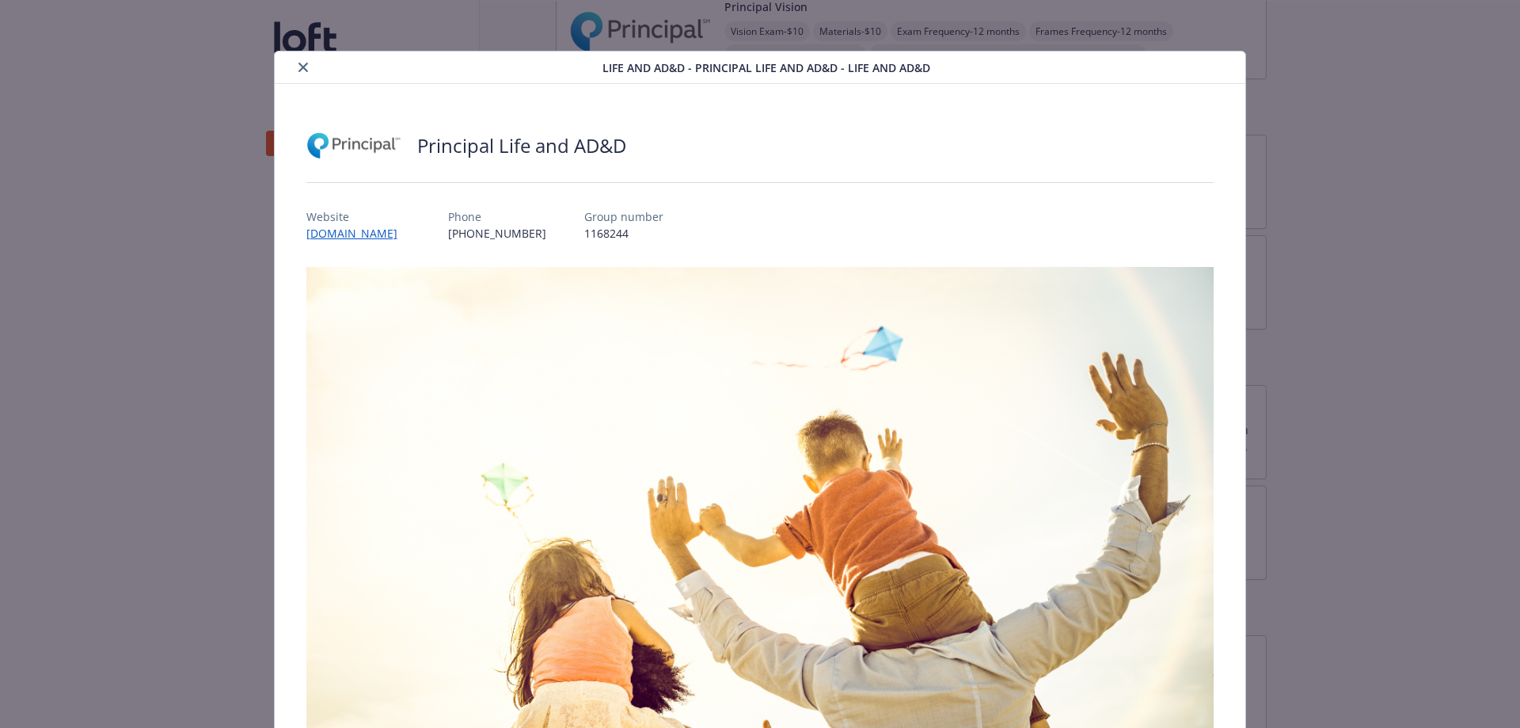
click at [306, 66] on button "close" at bounding box center [303, 67] width 19 height 19
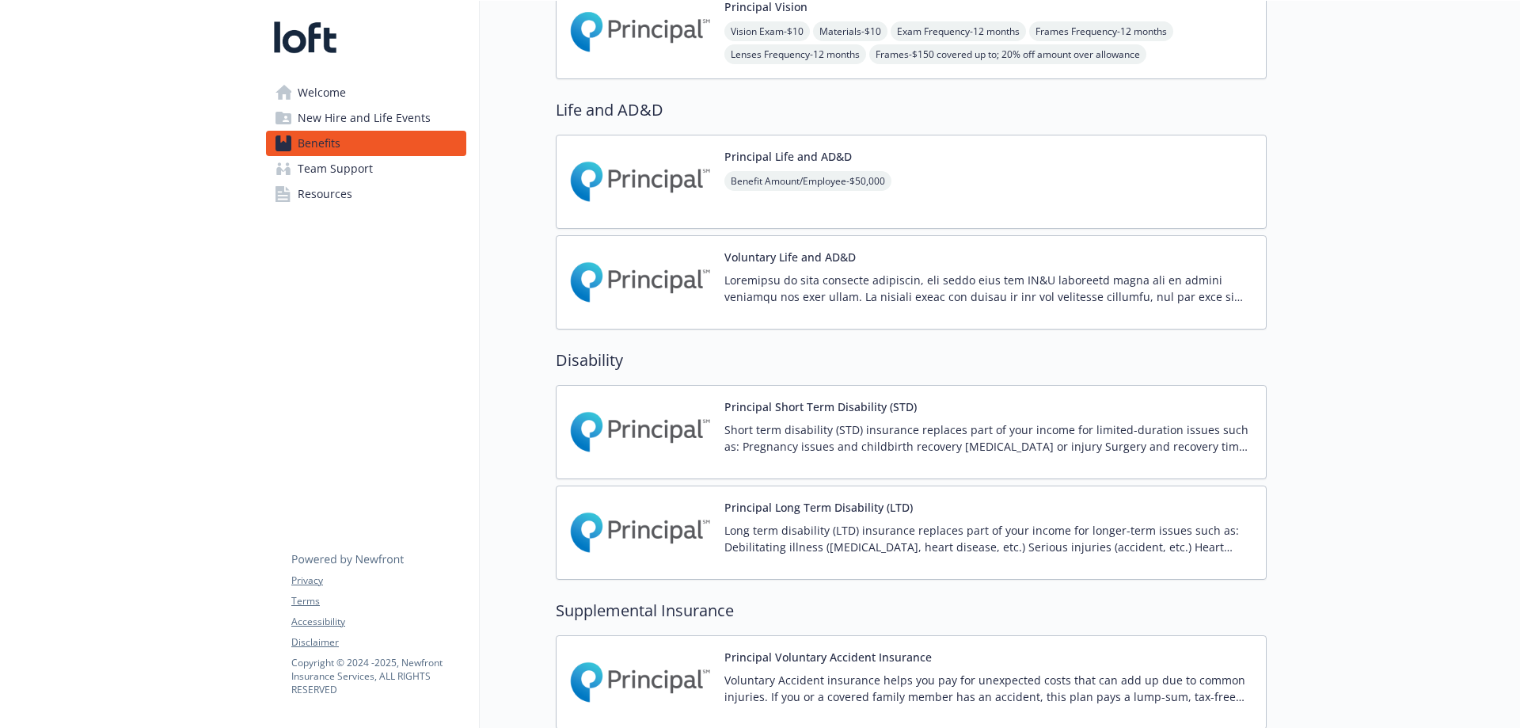
scroll to position [950, 0]
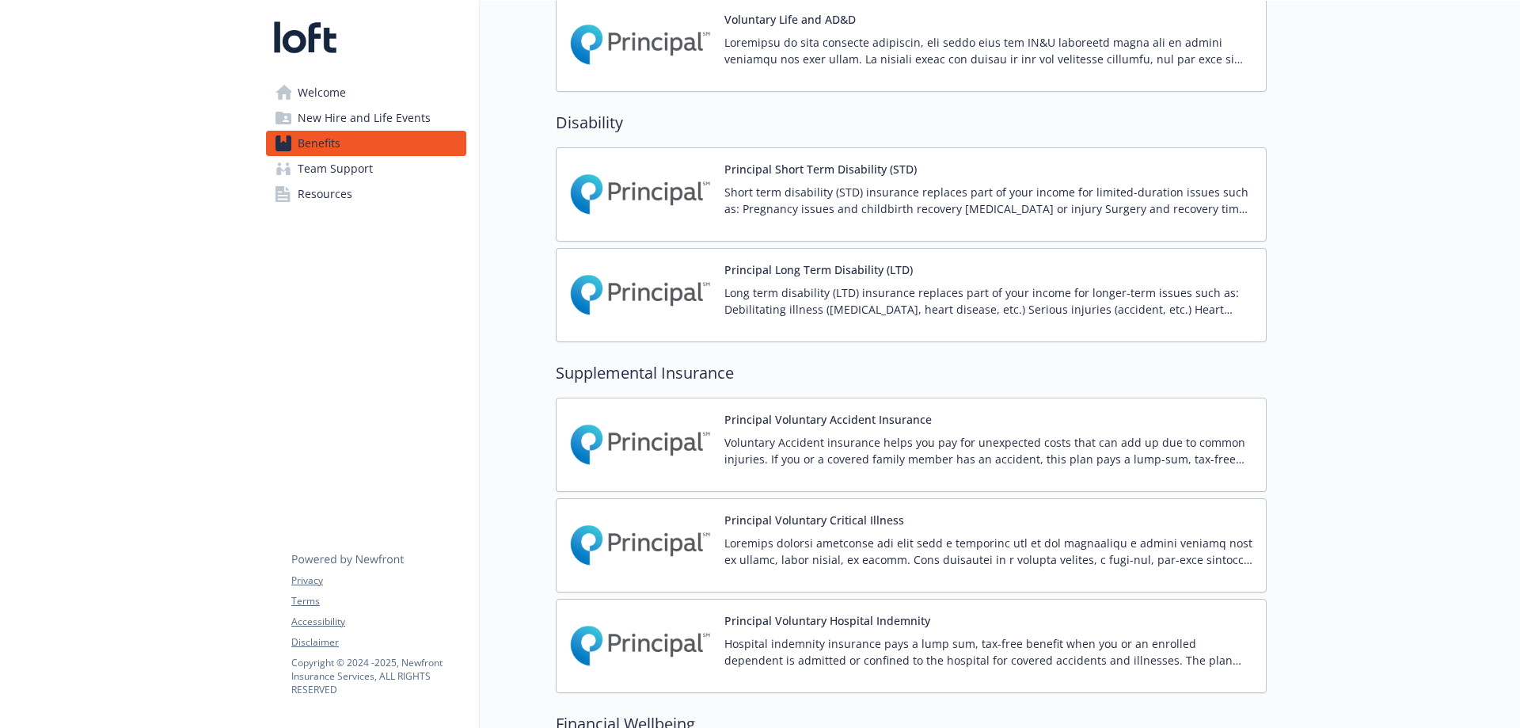
click at [769, 184] on p "Short term disability (STD) insurance replaces part of your income for limited-…" at bounding box center [988, 200] width 529 height 33
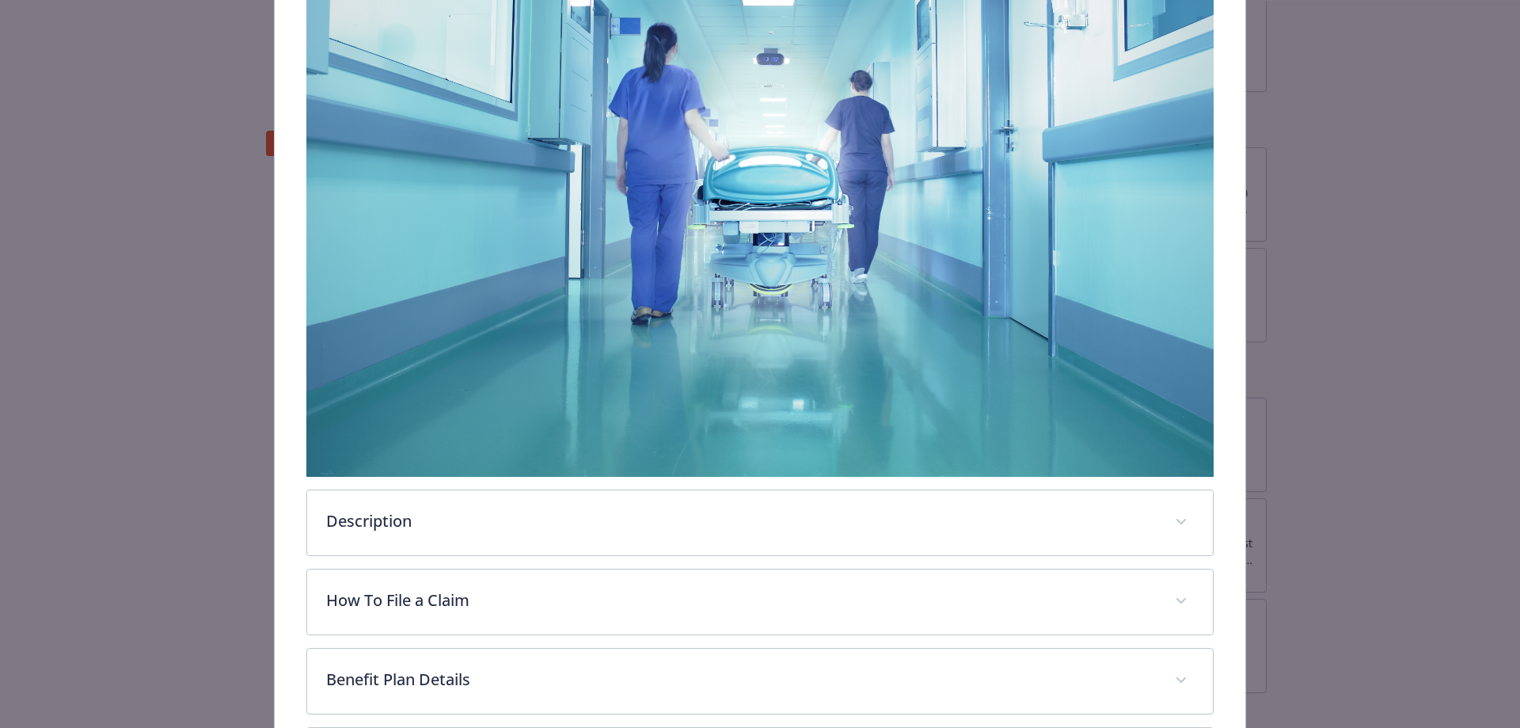
scroll to position [625, 0]
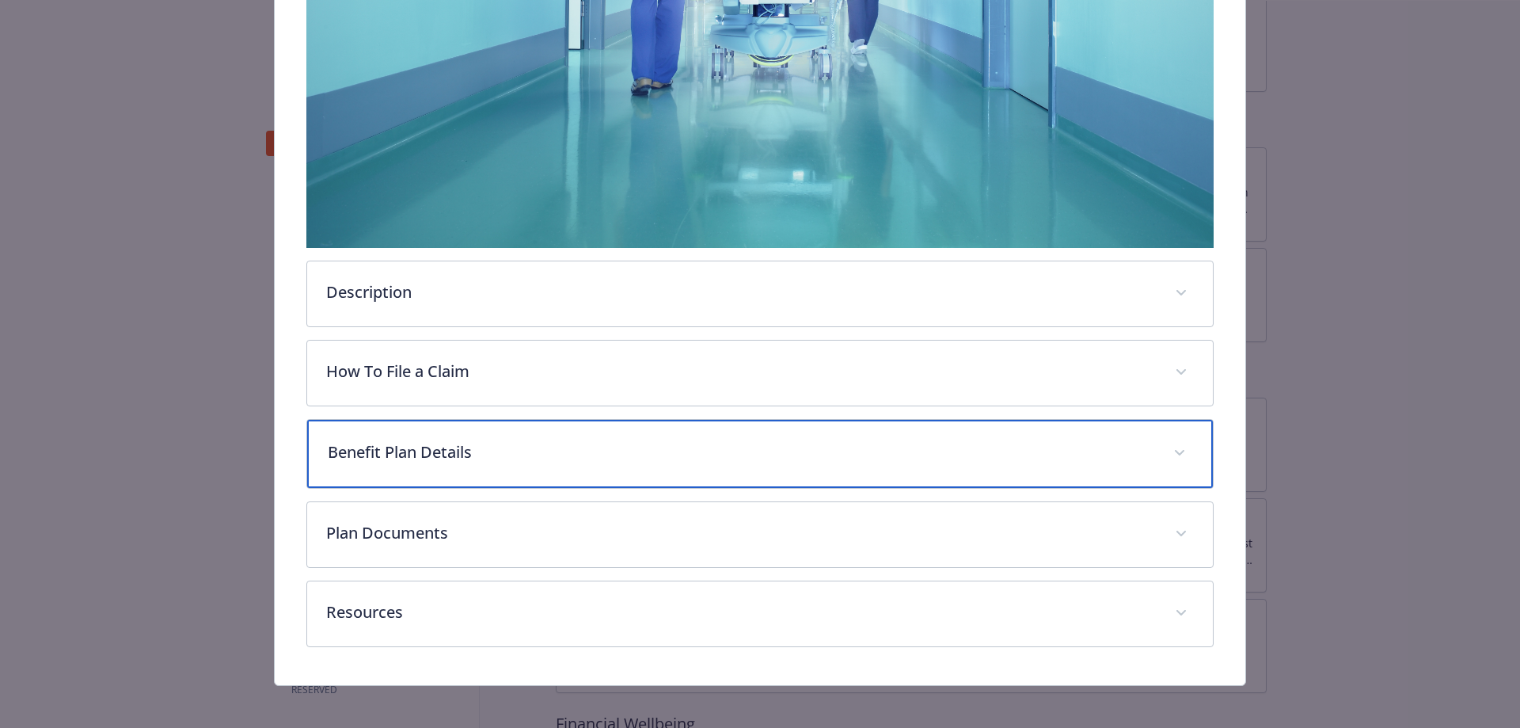
click at [515, 432] on div "Benefit Plan Details" at bounding box center [760, 454] width 907 height 68
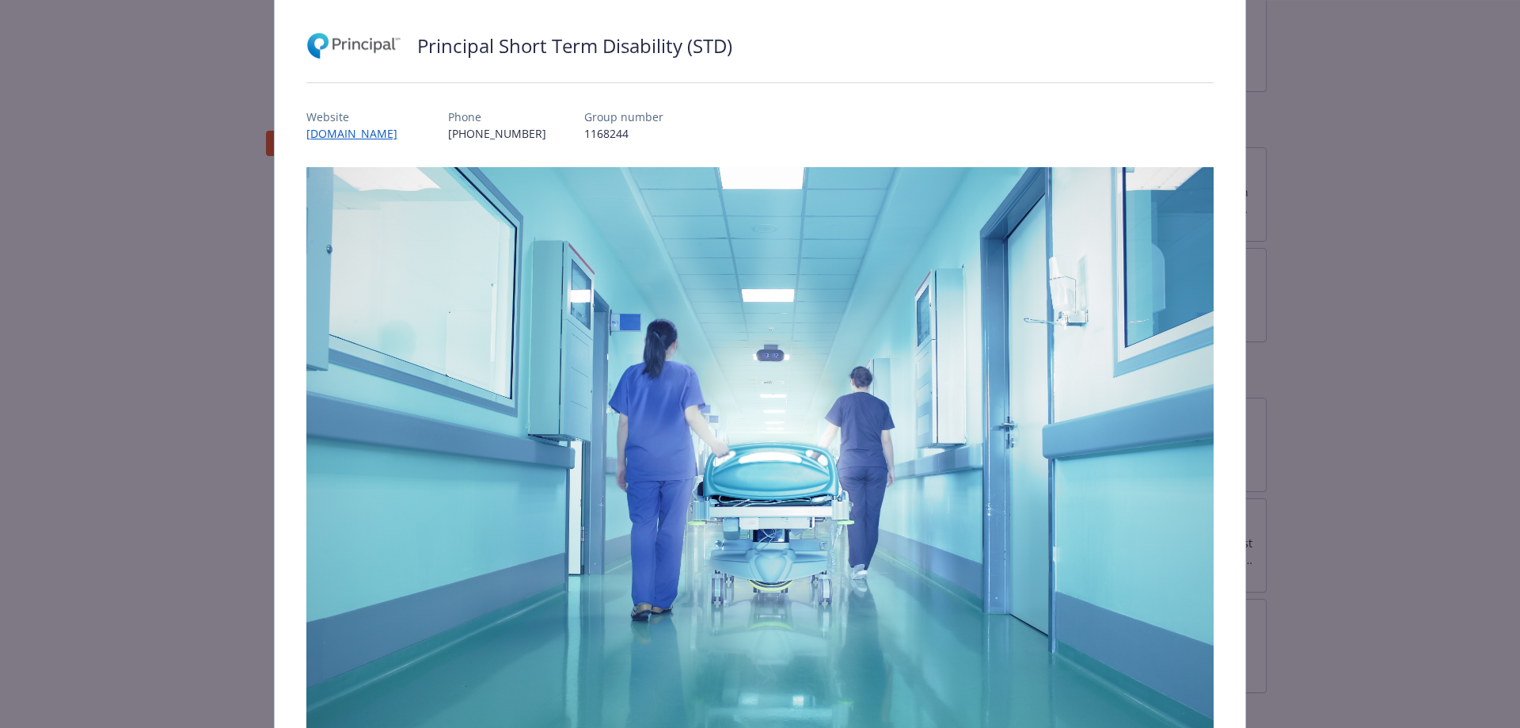
scroll to position [0, 0]
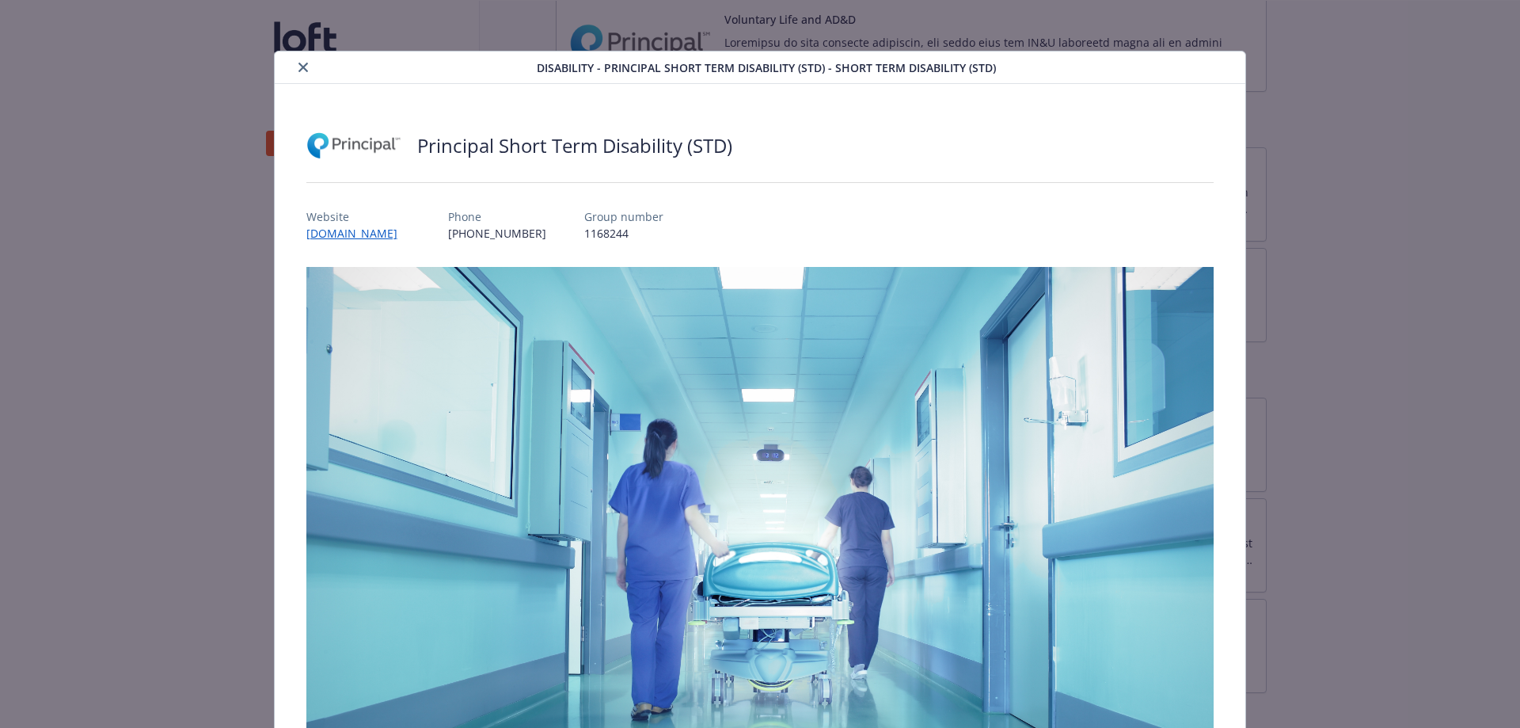
click at [300, 72] on button "close" at bounding box center [303, 67] width 19 height 19
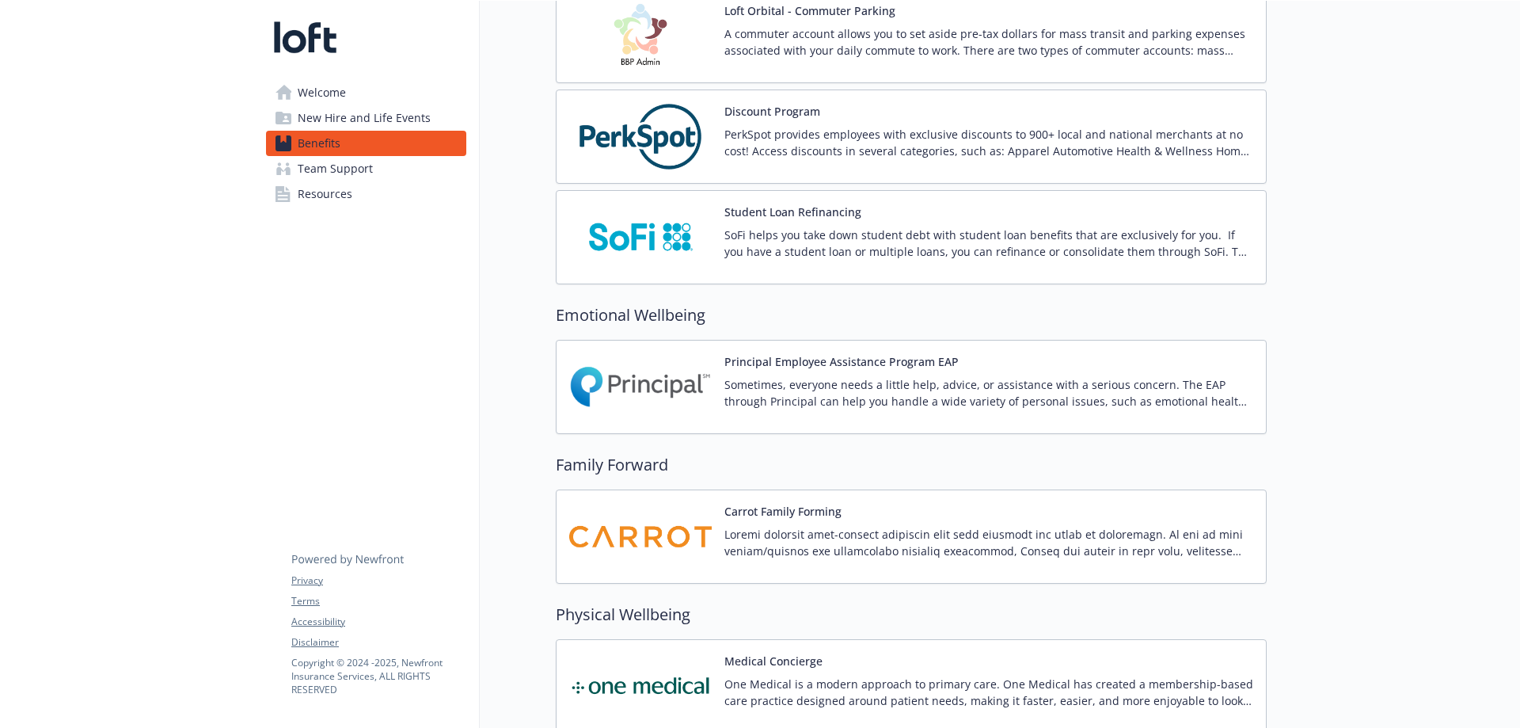
scroll to position [2880, 0]
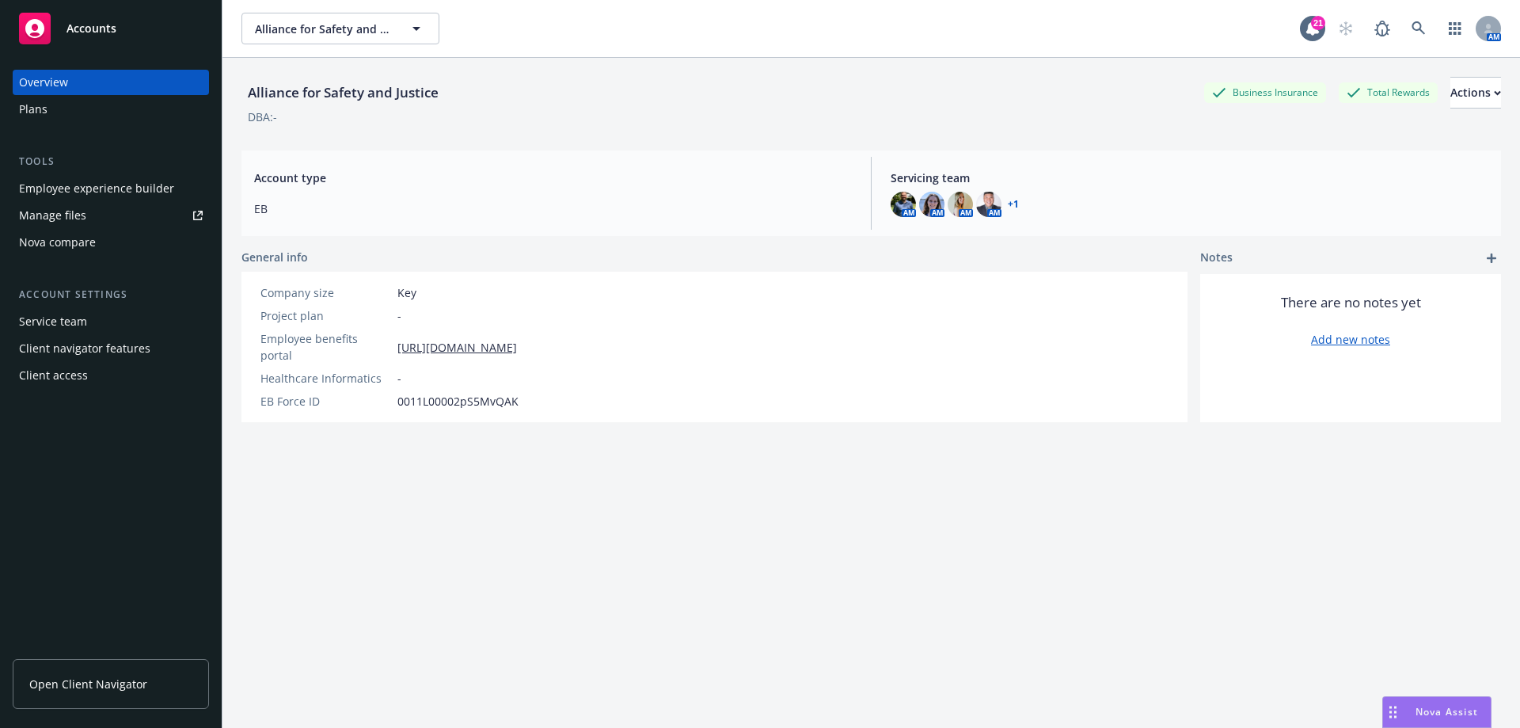
scroll to position [436, 0]
click at [1424, 701] on div "Nova Assist" at bounding box center [1437, 712] width 108 height 30
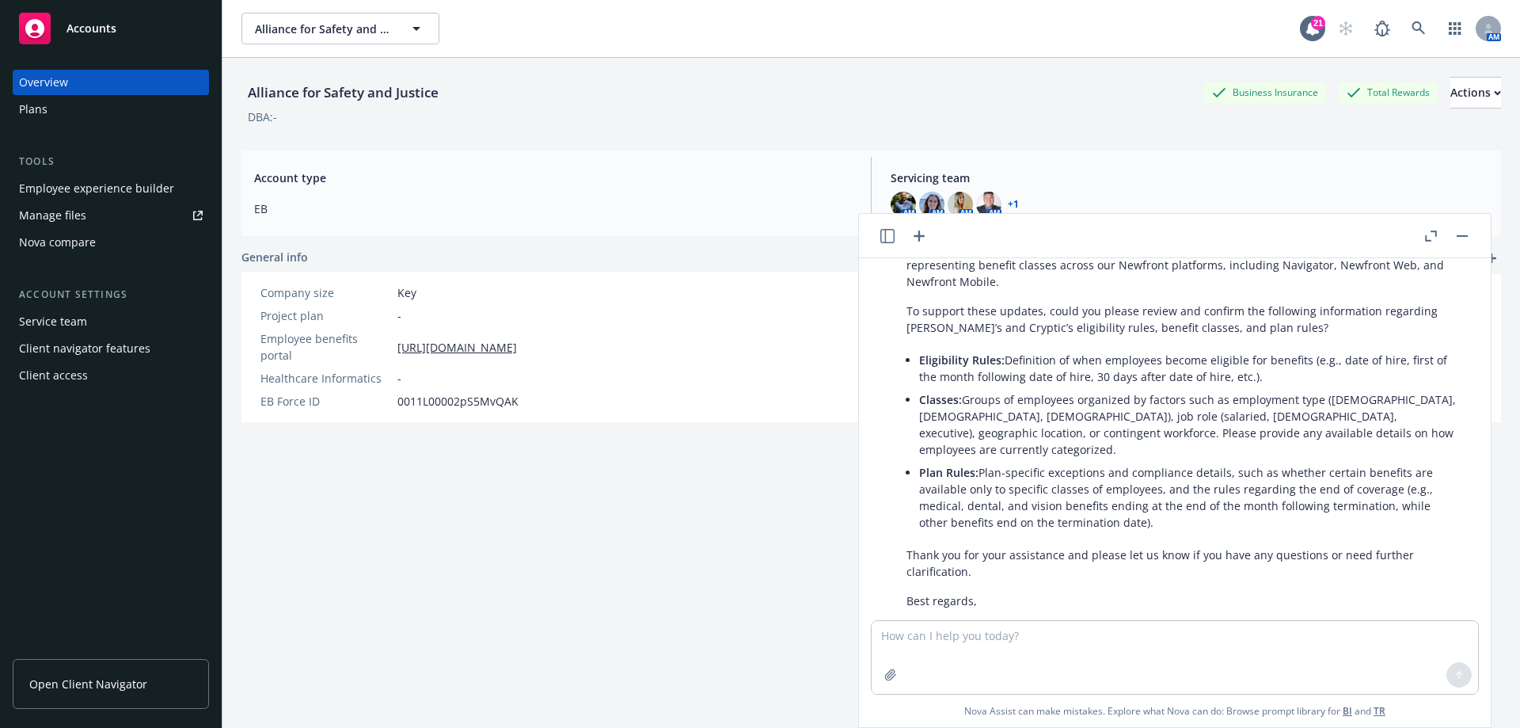
click at [918, 230] on icon "button" at bounding box center [919, 235] width 19 height 19
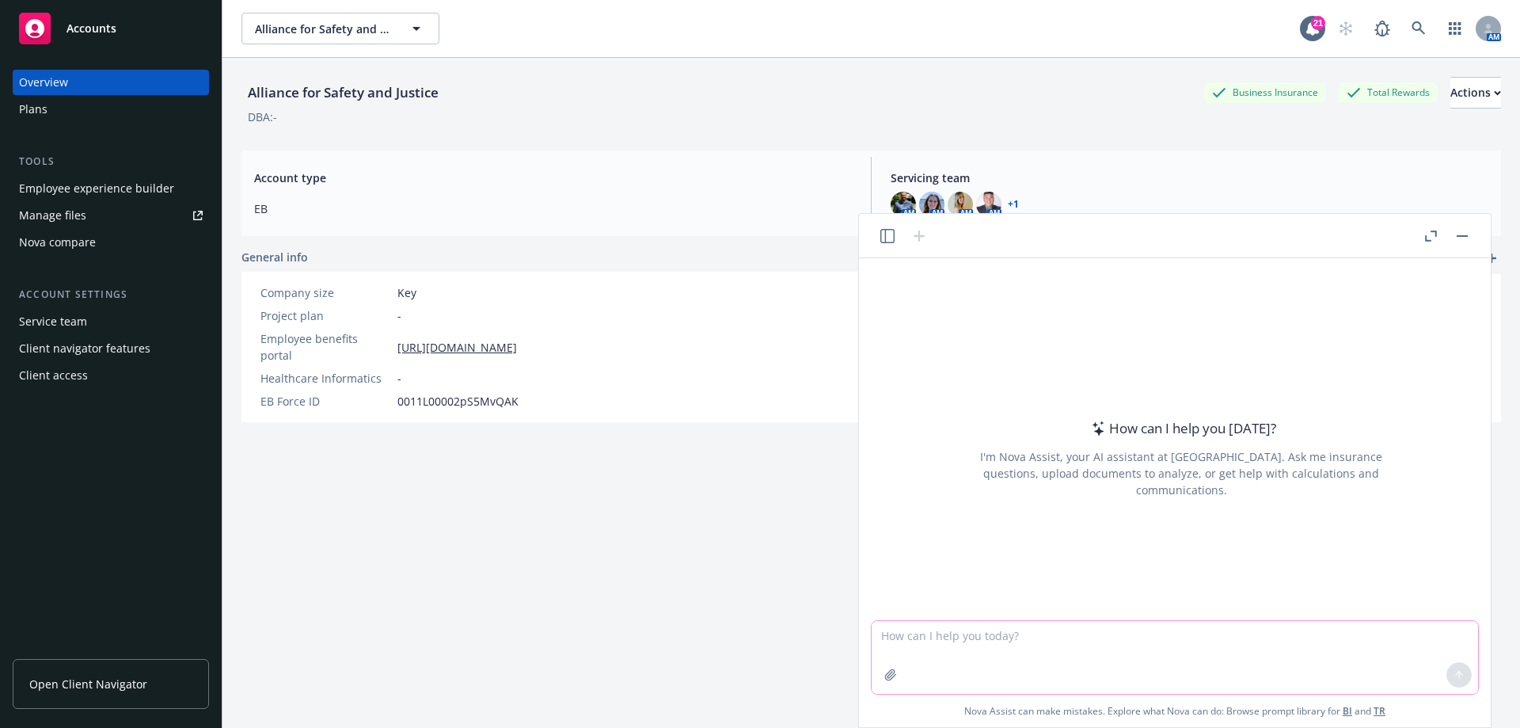
click at [887, 678] on icon "button" at bounding box center [890, 674] width 13 height 13
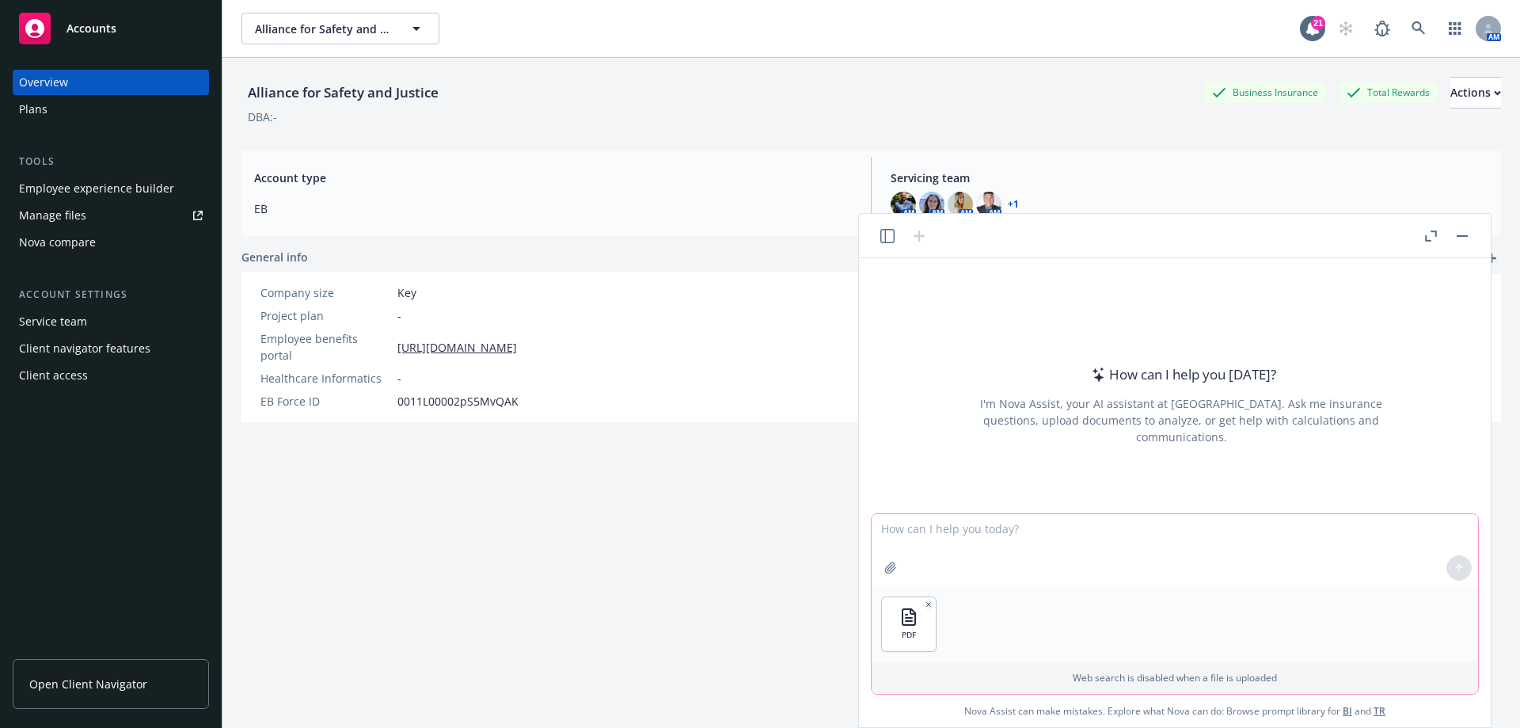
click at [959, 530] on textarea at bounding box center [1175, 550] width 606 height 73
click at [914, 526] on textarea at bounding box center [1175, 550] width 606 height 73
type textarea "Please summaries the attached renewal initiatives into a "Opportunities" sectio…"
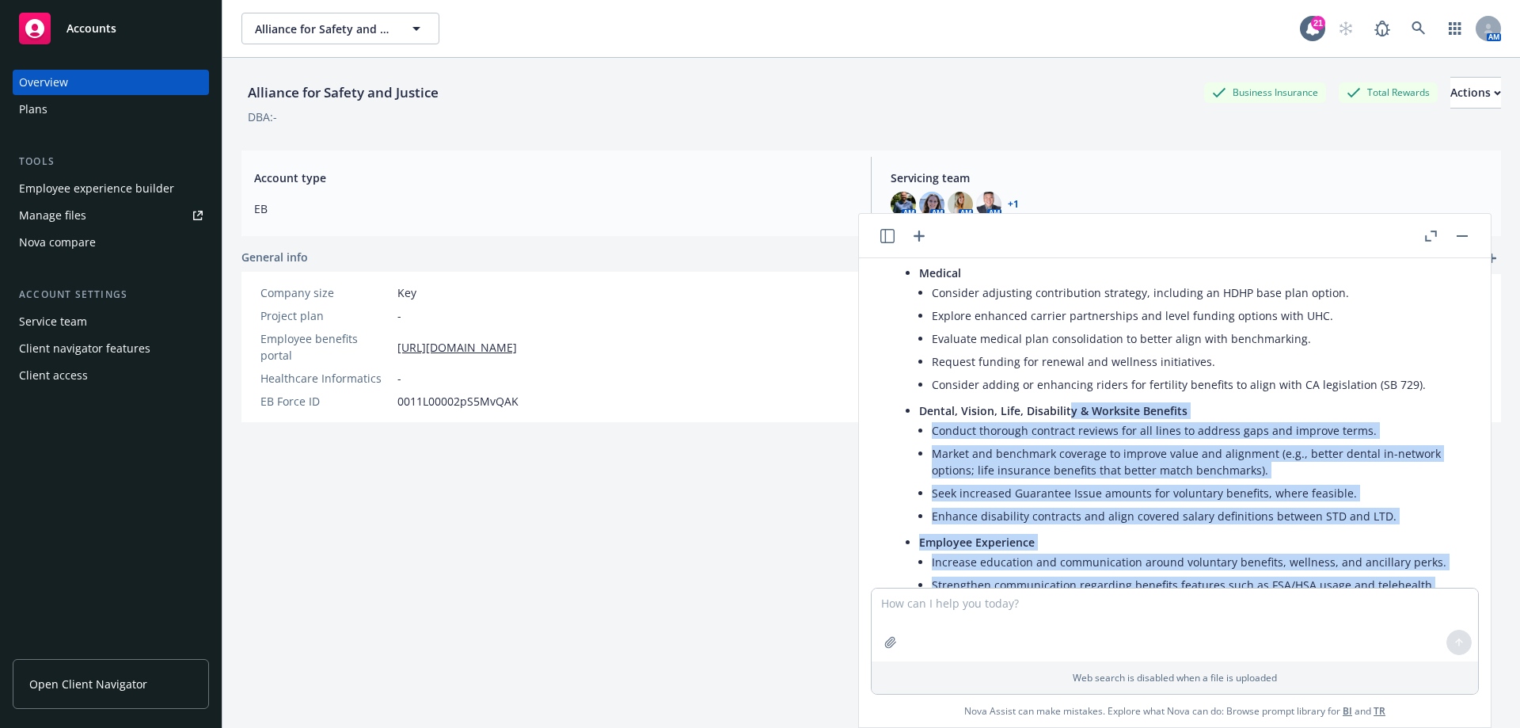
scroll to position [158, 0]
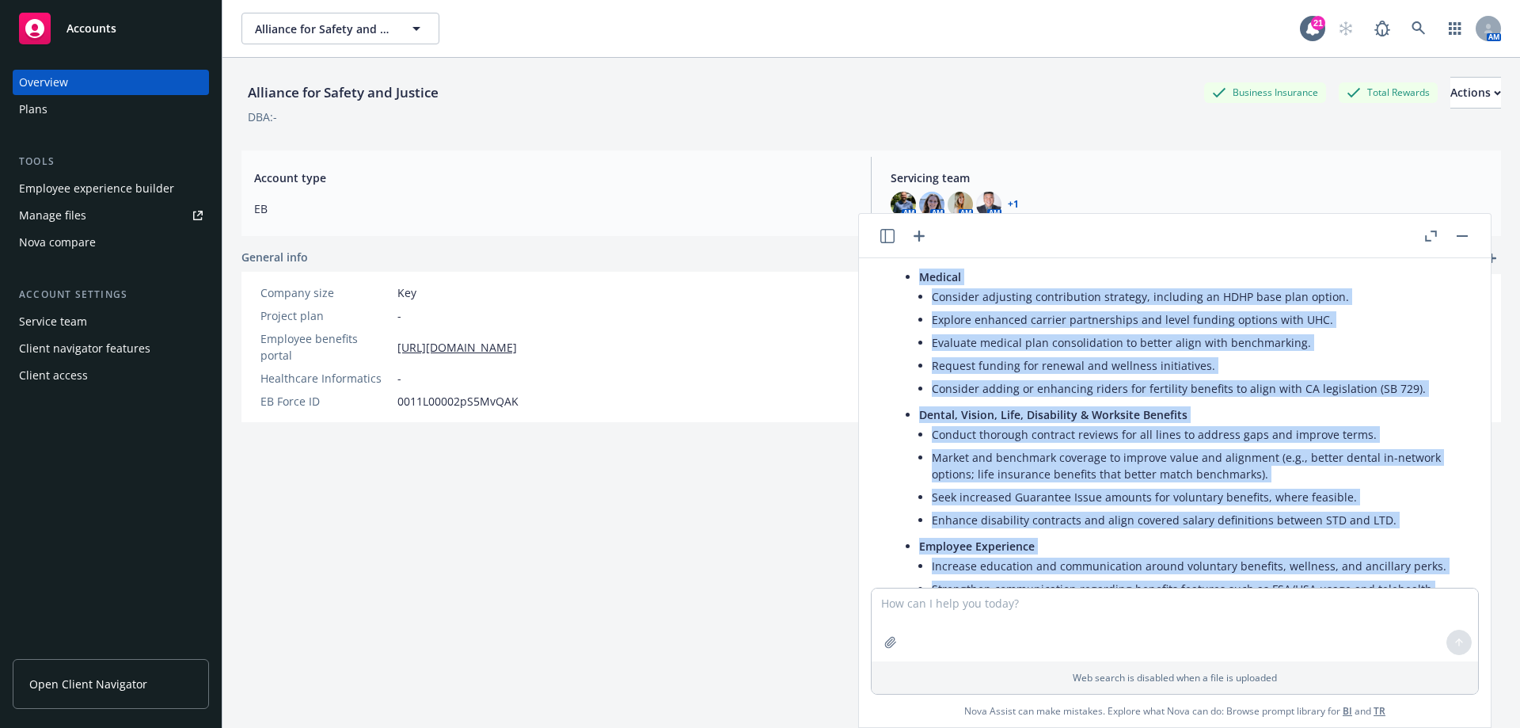
drag, startPoint x: 1419, startPoint y: 509, endPoint x: 903, endPoint y: 278, distance: 565.6
click at [903, 278] on div "Opportunities Medical Consider adjusting contribution strategy, including an HD…" at bounding box center [1181, 613] width 581 height 767
copy ul "Medical Consider adjusting contribution strategy, including an HDHP base plan o…"
drag, startPoint x: 1213, startPoint y: 378, endPoint x: 1302, endPoint y: 394, distance: 90.2
click at [1213, 378] on li "Consider adding or enhancing riders for fertility benefits to align with CA leg…" at bounding box center [1194, 388] width 524 height 23
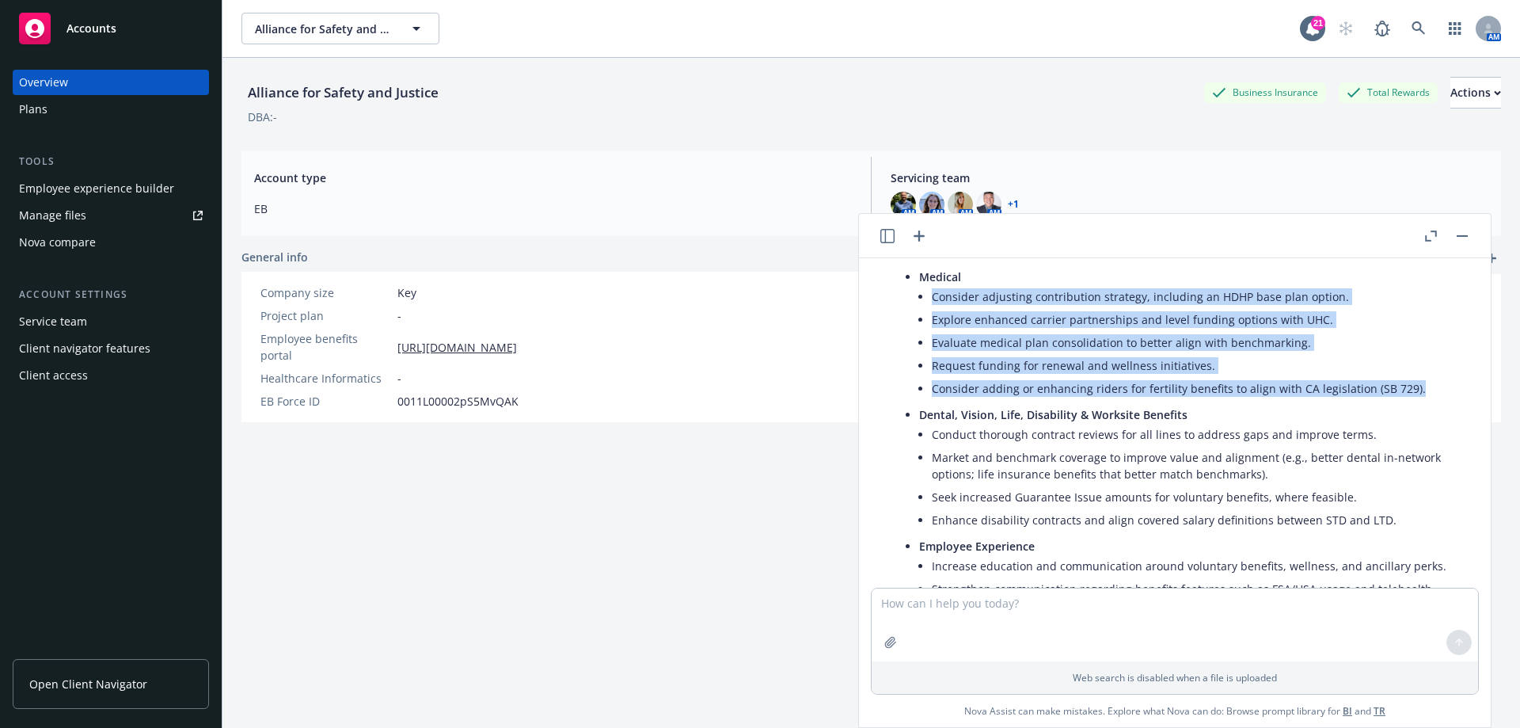
drag, startPoint x: 1412, startPoint y: 390, endPoint x: 907, endPoint y: 298, distance: 513.4
click at [907, 298] on div "Opportunities Medical Consider adjusting contribution strategy, including an HD…" at bounding box center [1181, 613] width 581 height 767
copy ul "Consider adjusting contribution strategy, including an HDHP base plan option. E…"
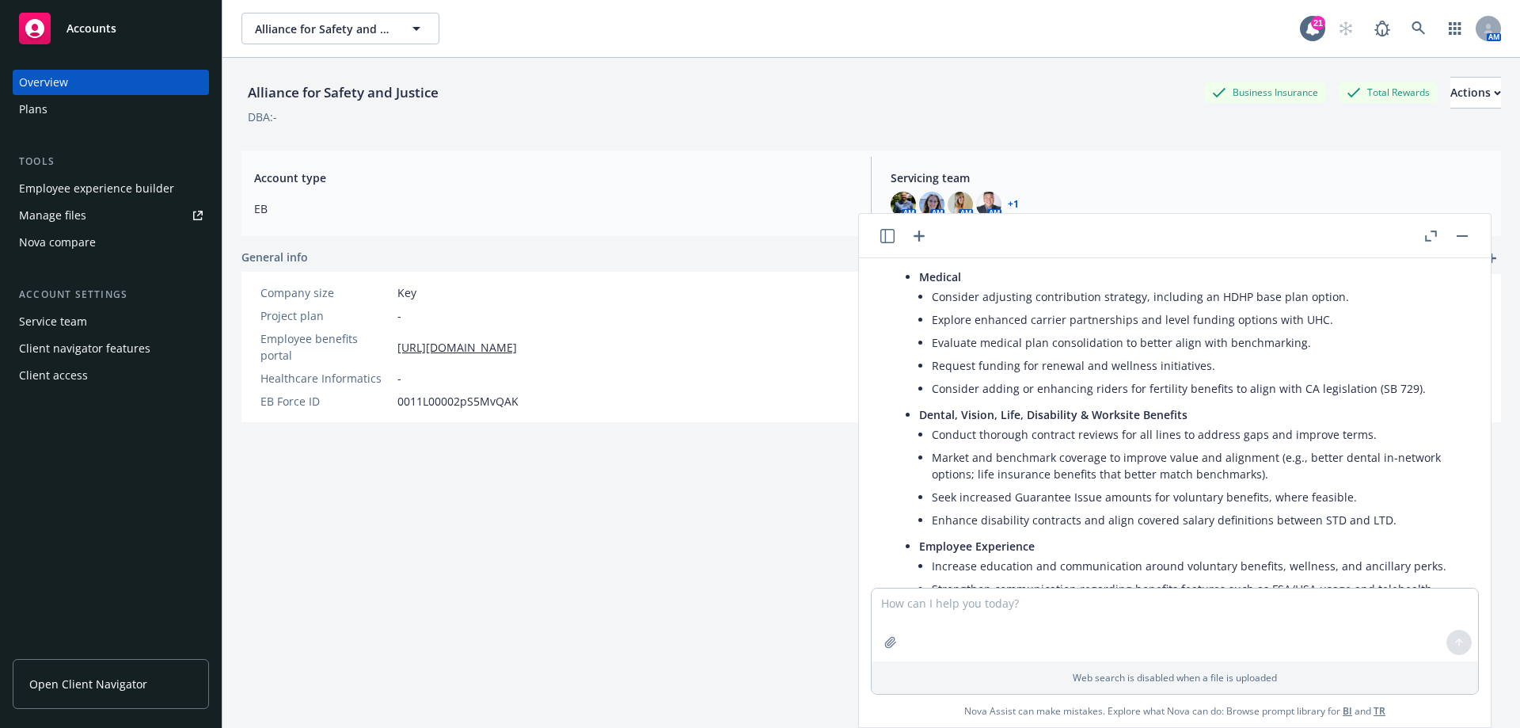
click at [1386, 503] on li "Seek increased Guarantee Issue amounts for voluntary benefits, where feasible." at bounding box center [1194, 496] width 524 height 23
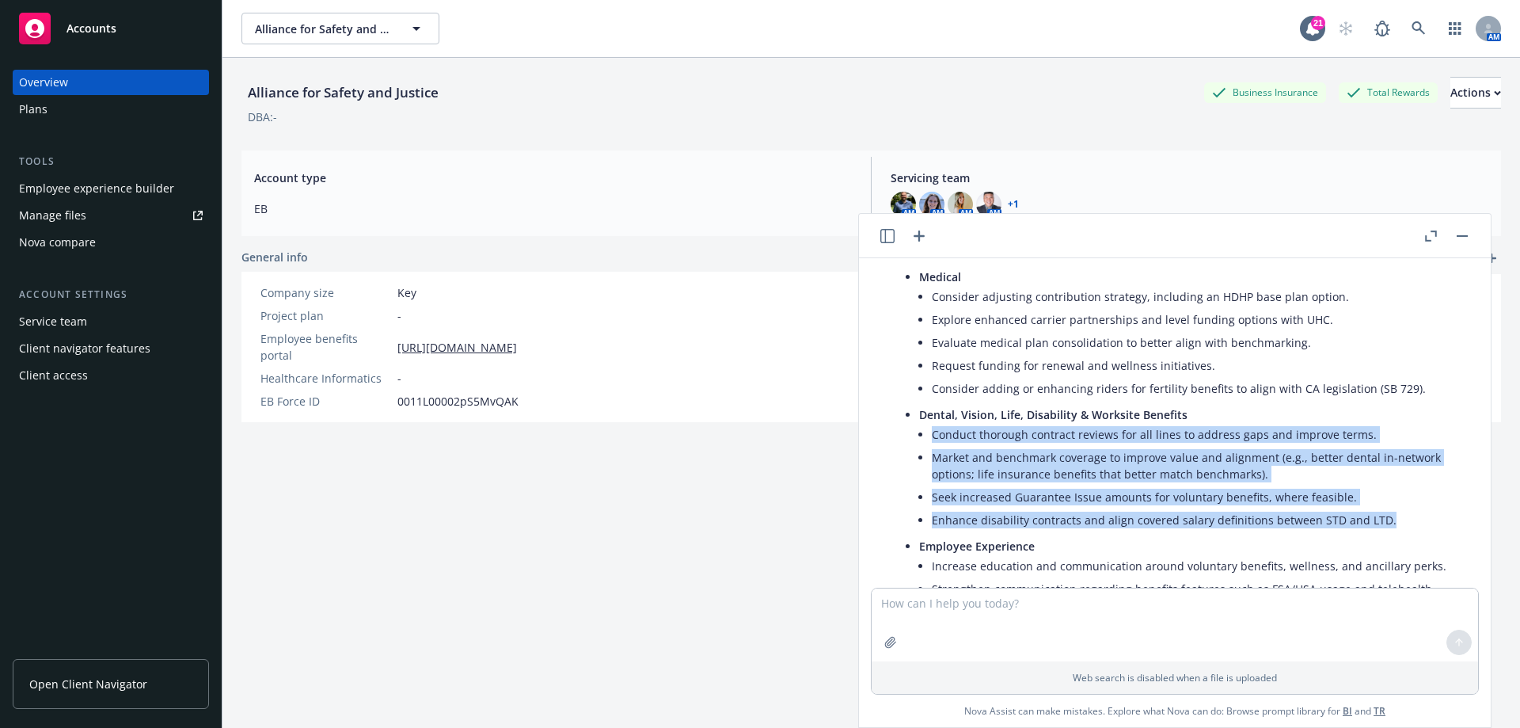
drag, startPoint x: 1382, startPoint y: 520, endPoint x: 933, endPoint y: 437, distance: 455.8
click at [933, 437] on ul "Conduct thorough contract reviews for all lines to address gaps and improve ter…" at bounding box center [1194, 477] width 524 height 108
copy ul "Conduct thorough contract reviews for all lines to address gaps and improve ter…"
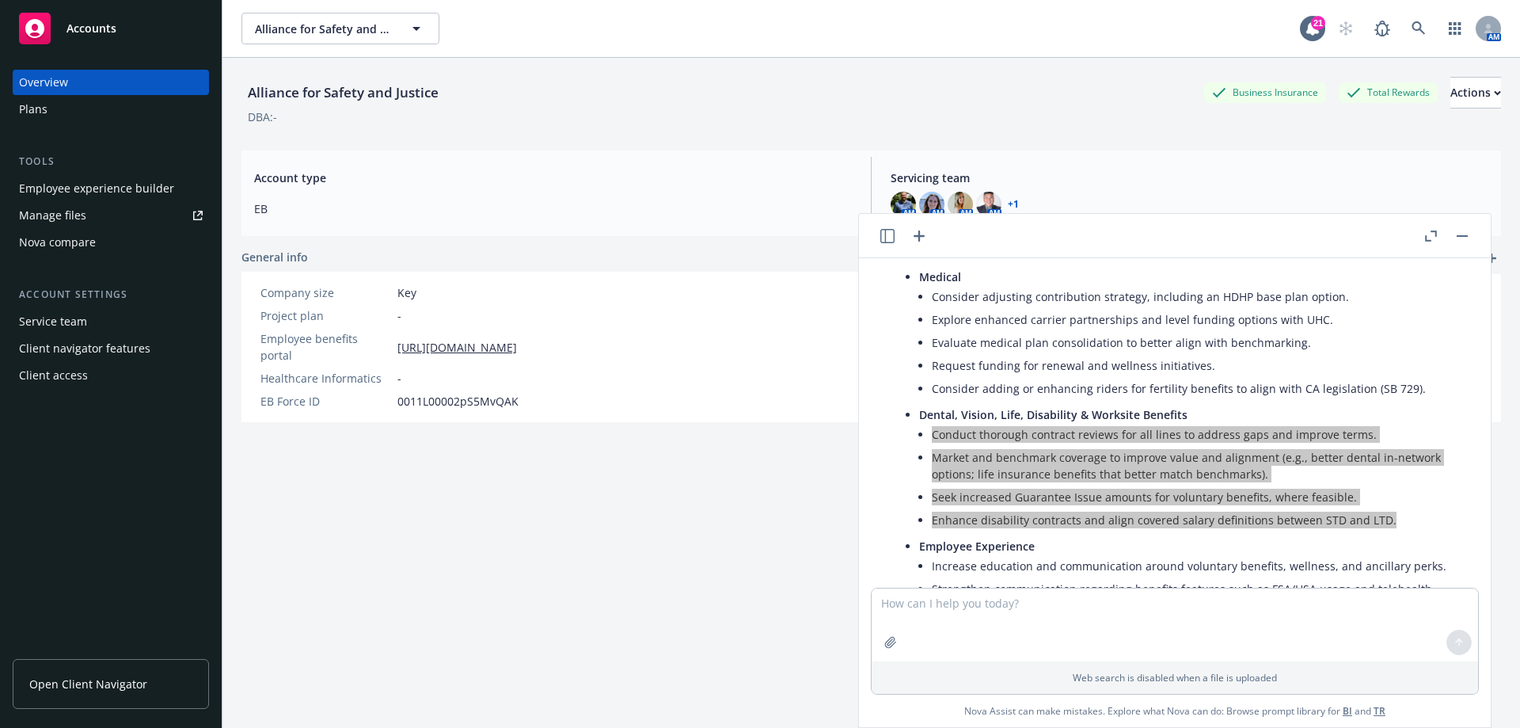
scroll to position [238, 0]
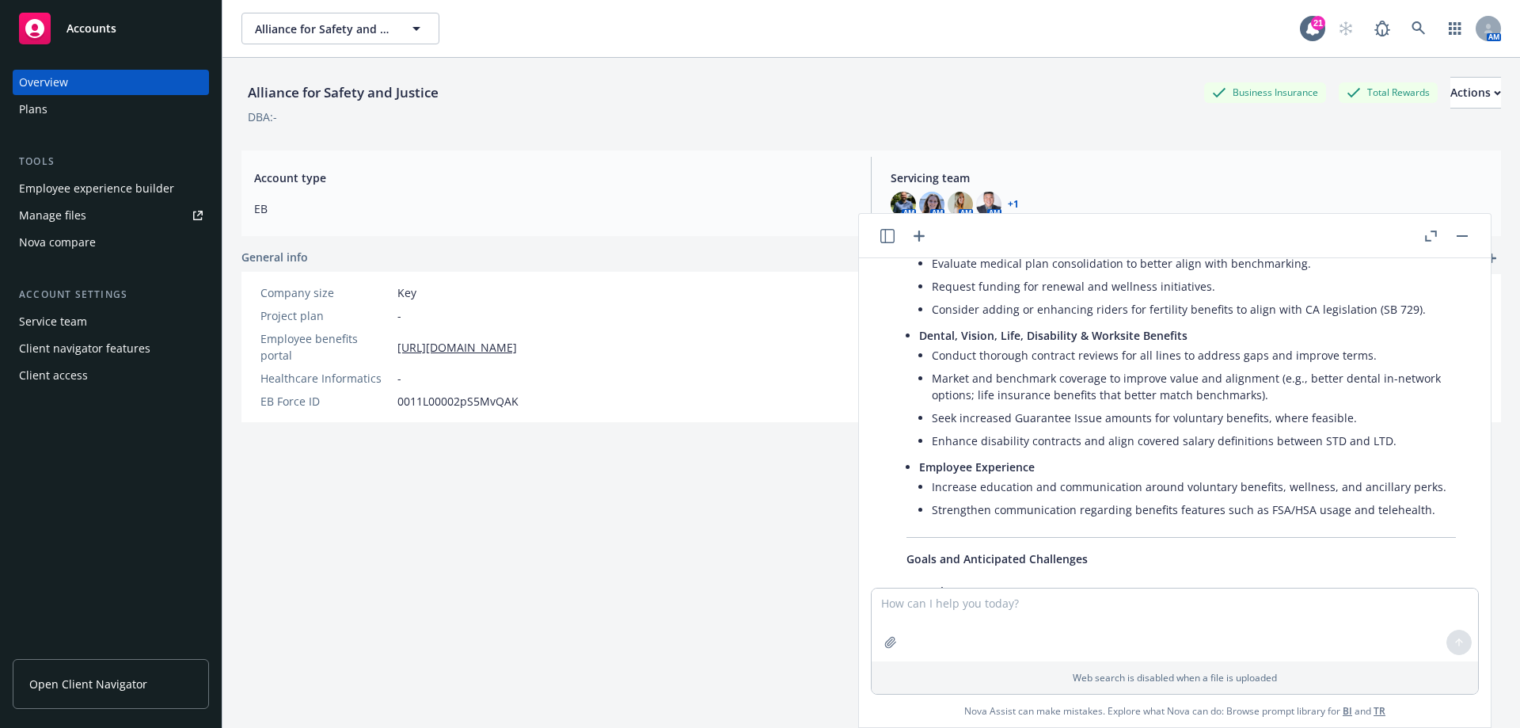
click at [1416, 512] on li "Strengthen communication regarding benefits features such as FSA/HSA usage and …" at bounding box center [1194, 509] width 524 height 23
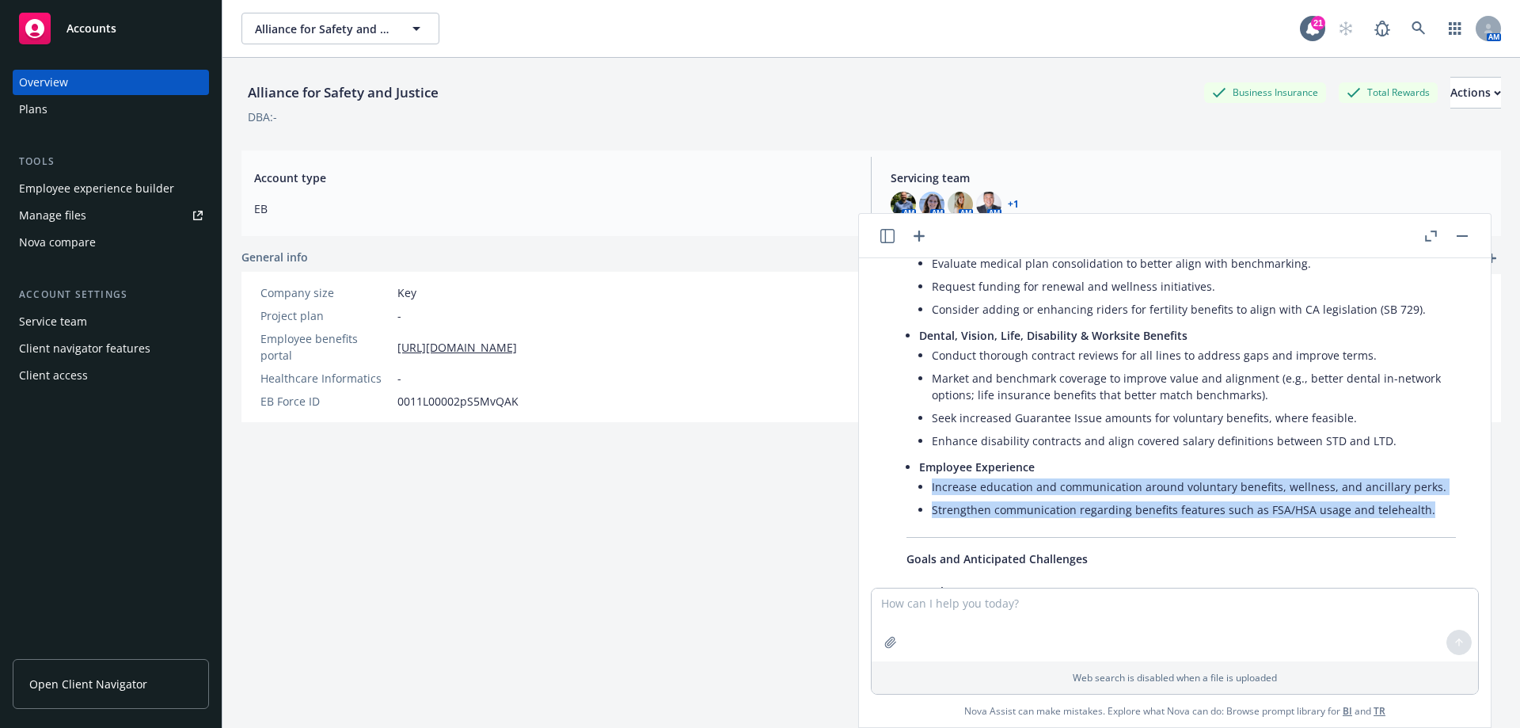
drag, startPoint x: 1425, startPoint y: 511, endPoint x: 926, endPoint y: 487, distance: 499.4
click at [926, 487] on li "Employee Experience Increase education and communication around voluntary benef…" at bounding box center [1187, 489] width 537 height 69
copy ul "Increase education and communication around voluntary benefits, wellness, and a…"
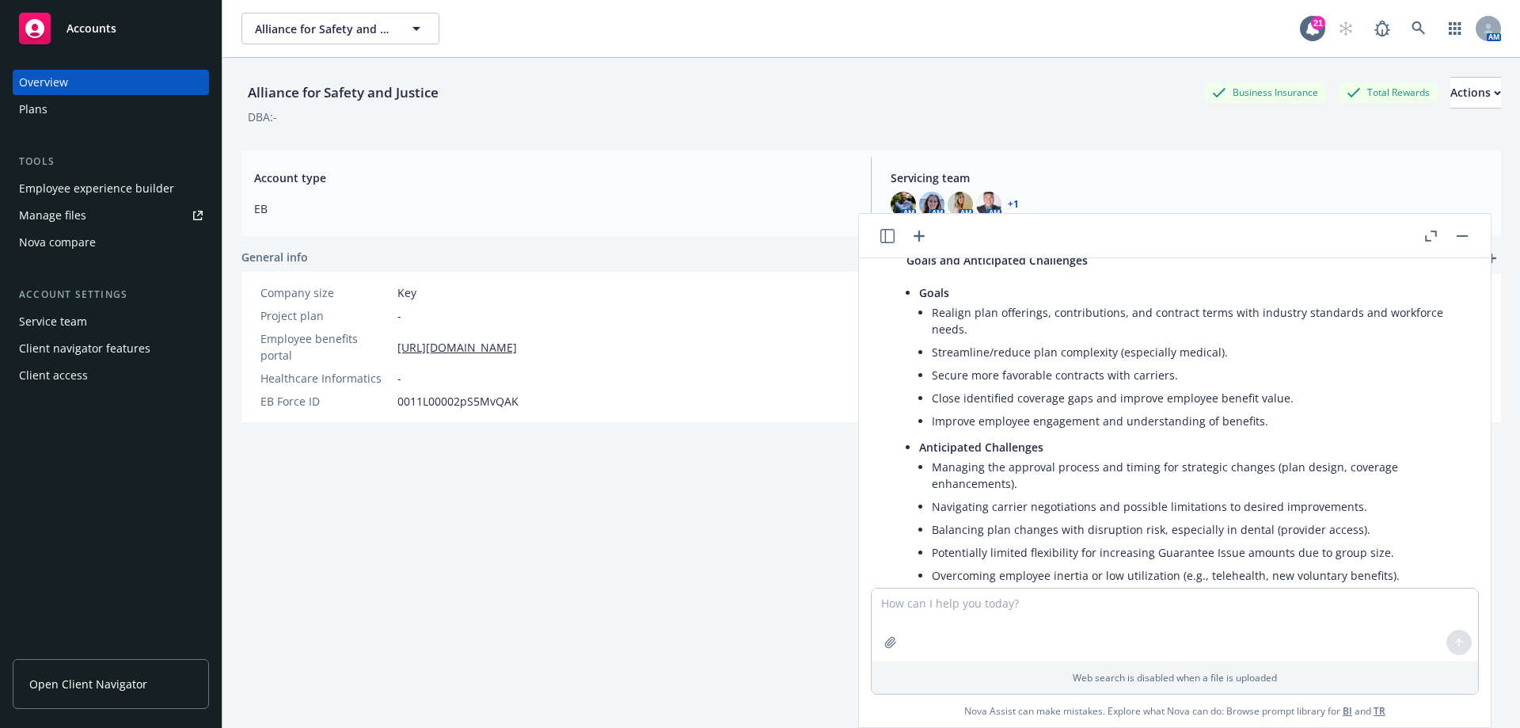
scroll to position [527, 0]
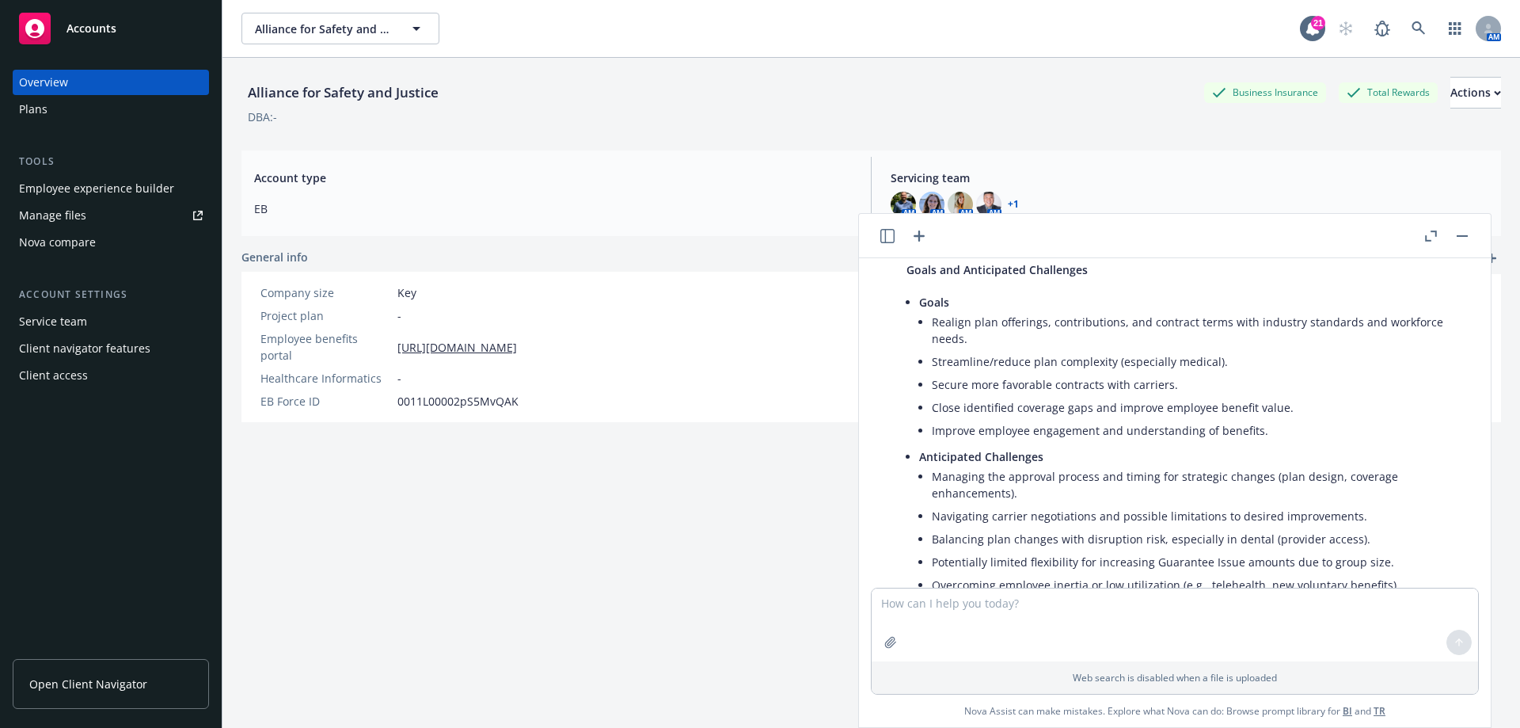
click at [919, 242] on icon "button" at bounding box center [919, 235] width 19 height 19
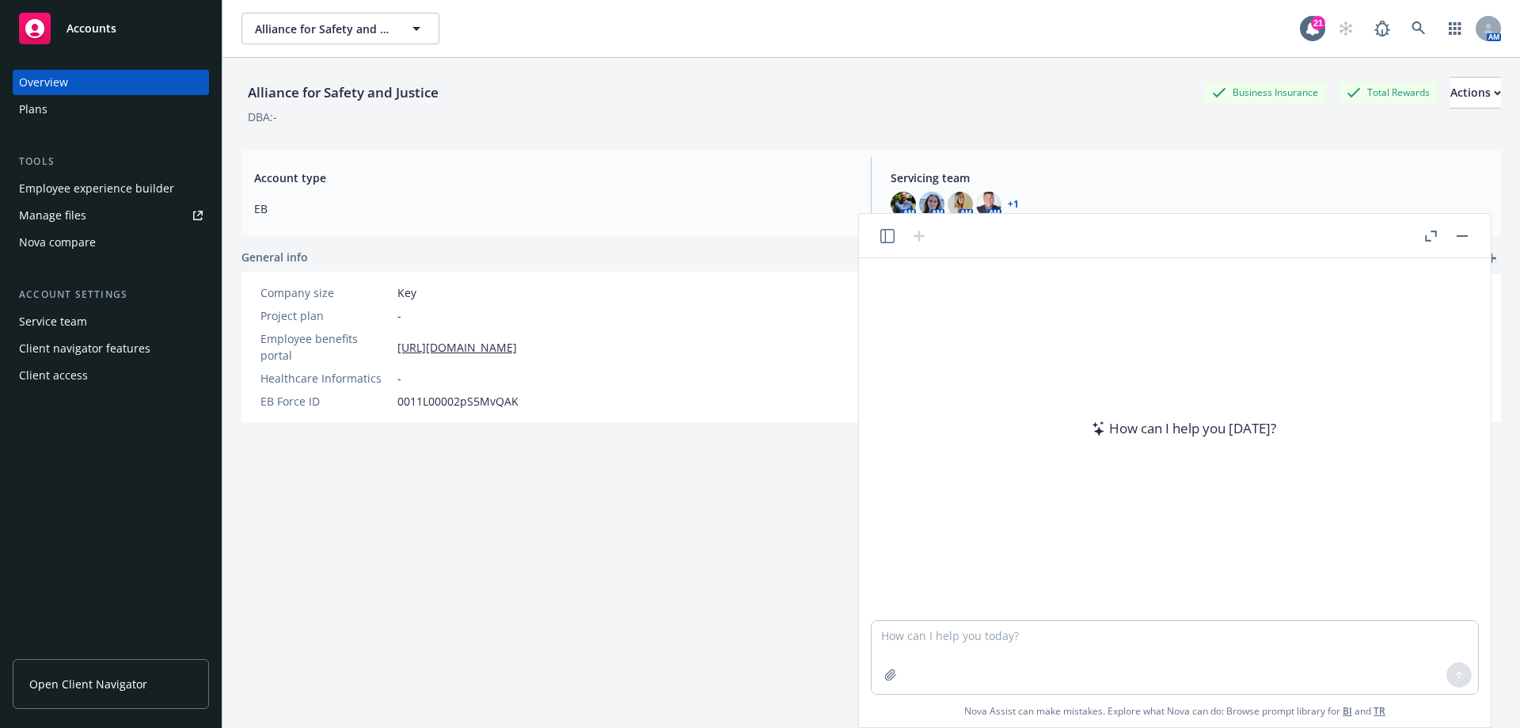
click button "button"
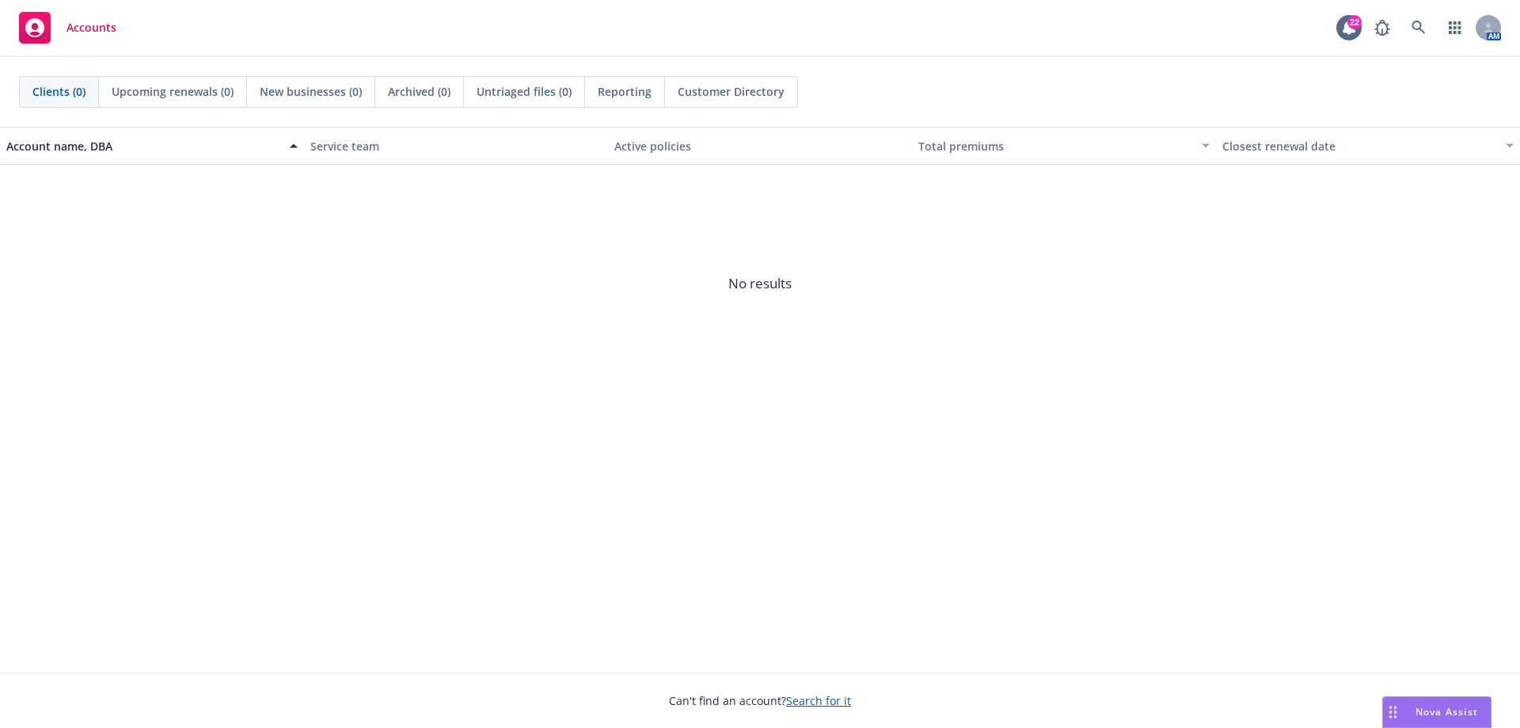
click at [1452, 708] on span "Nova Assist" at bounding box center [1447, 711] width 63 height 13
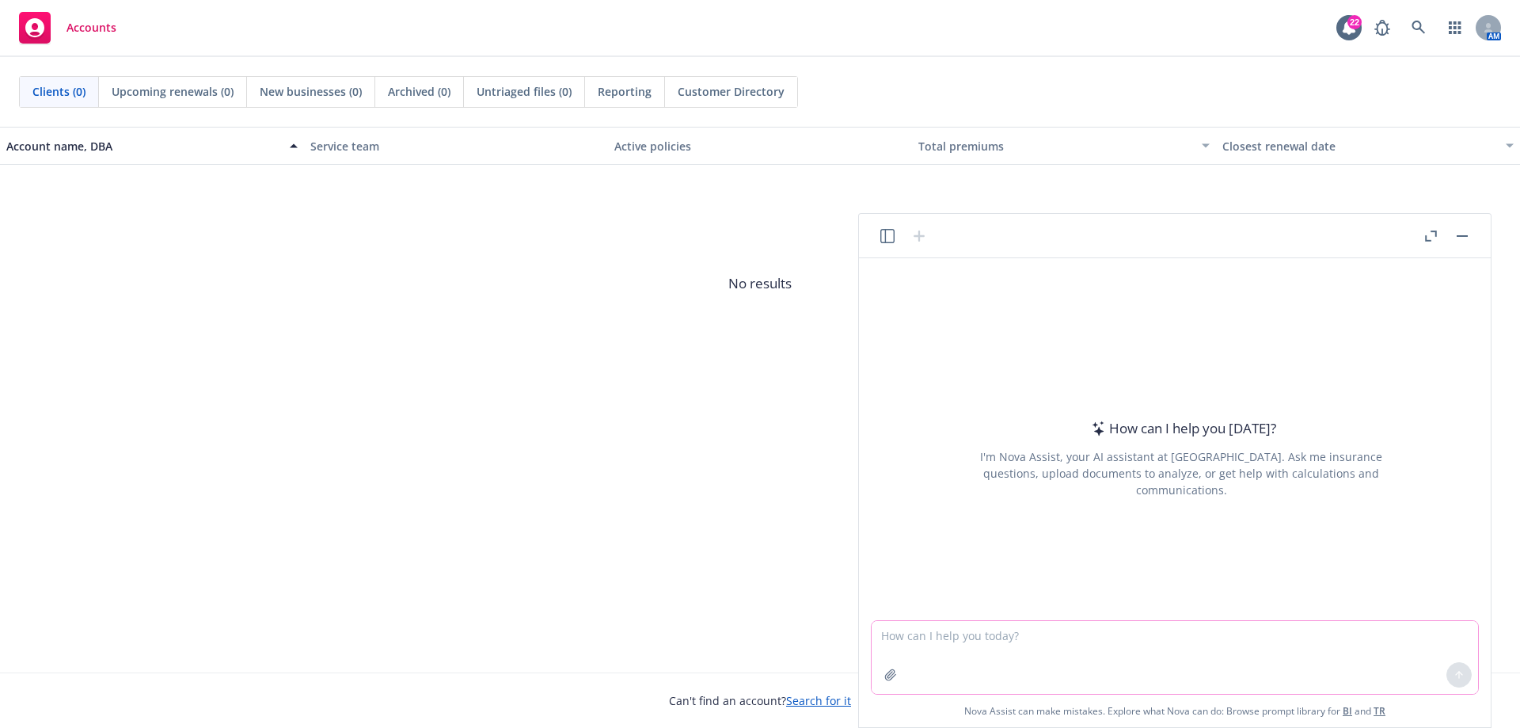
click at [956, 641] on textarea at bounding box center [1175, 657] width 606 height 73
paste textarea "Hi Joseph, My name is Crystal, and I’m stepping in to assist with your dental c…"
type textarea "Please peer review: Hi Joseph, My name is Crystal, and I’m stepping in to assis…"
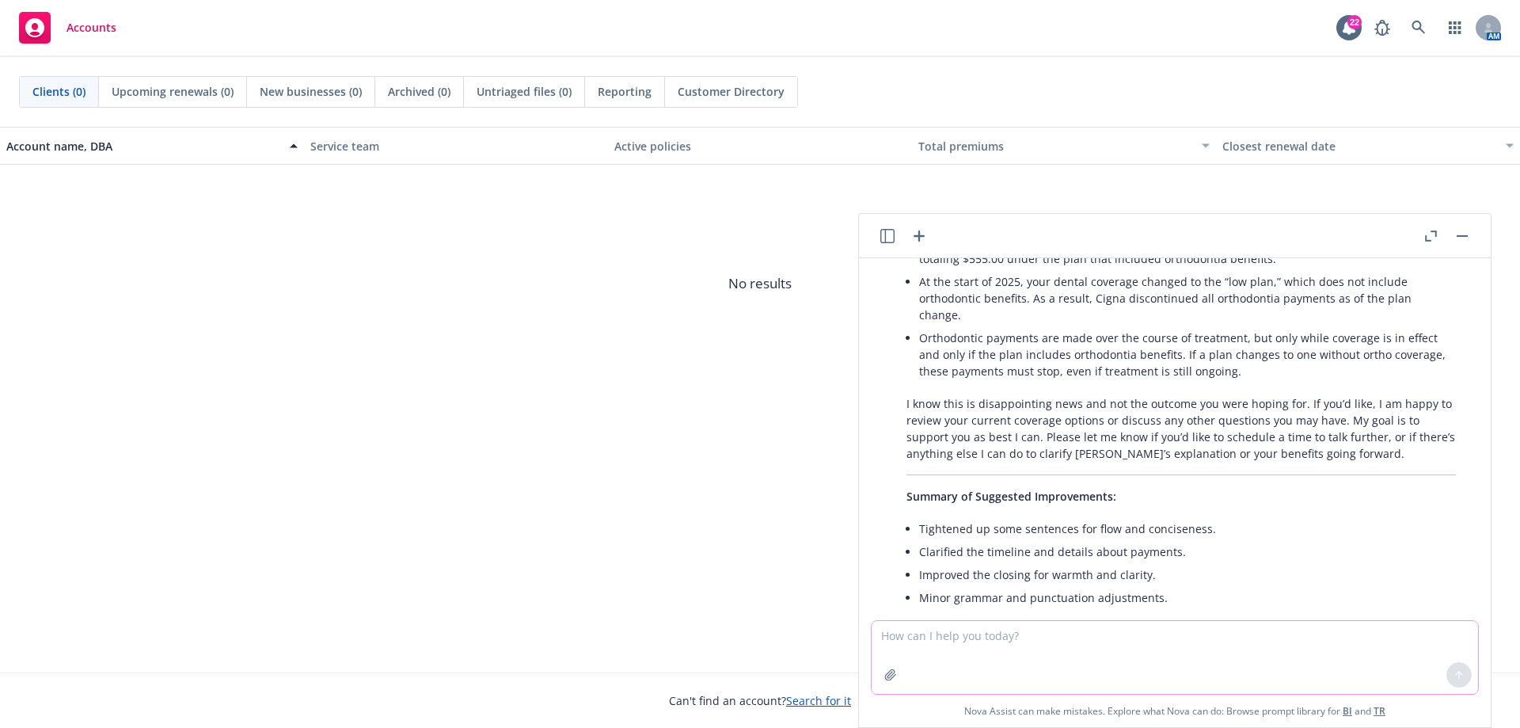
scroll to position [682, 0]
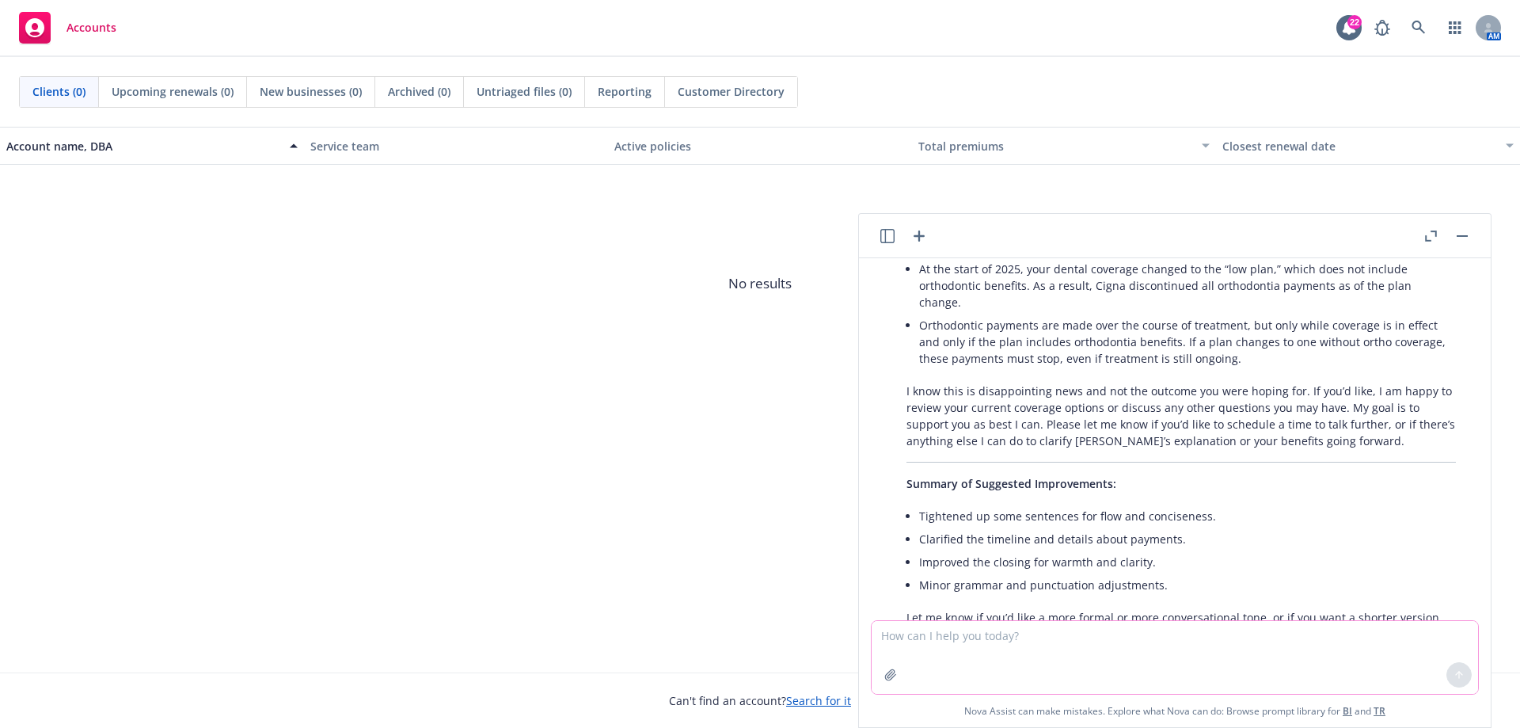
click at [1057, 629] on textarea at bounding box center [1175, 657] width 606 height 73
type textarea "More formal"
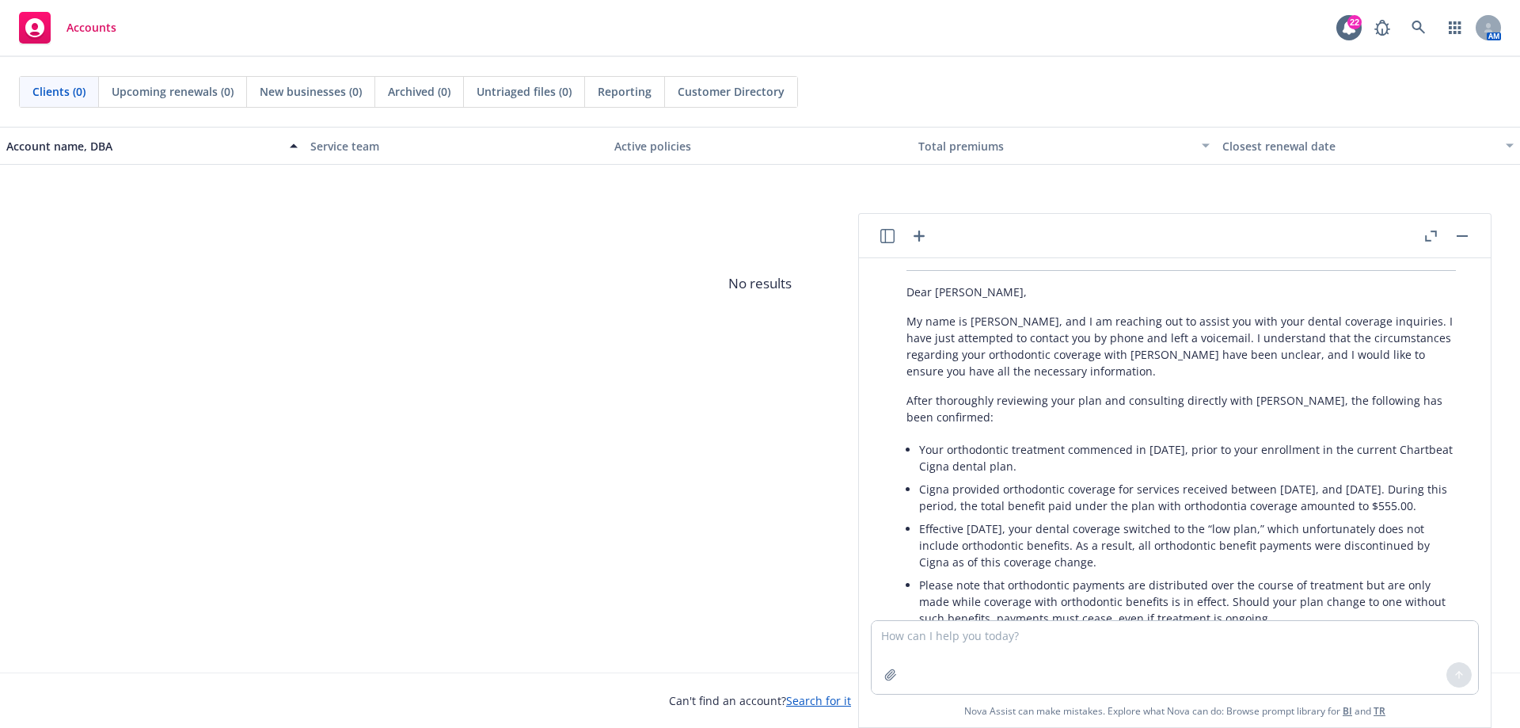
scroll to position [1018, 0]
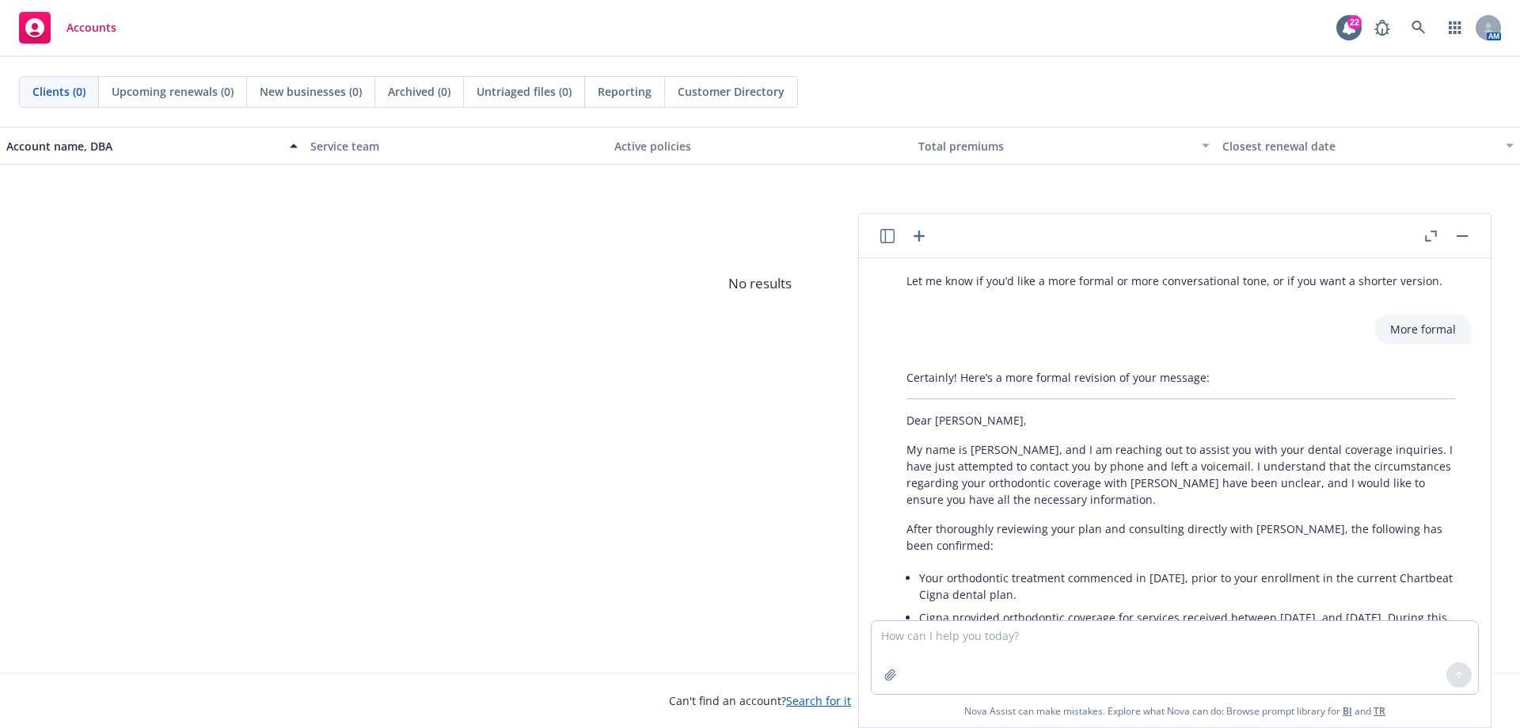
drag, startPoint x: 952, startPoint y: 528, endPoint x: 884, endPoint y: 370, distance: 172.4
click at [884, 370] on div "Certainly! Here’s a more formal revision of your message: Dear Joseph, My name …" at bounding box center [1181, 647] width 606 height 569
copy div "Dear Joseph, My name is Crystal, and I am reaching out to assist you with your …"
